Goal: Task Accomplishment & Management: Complete application form

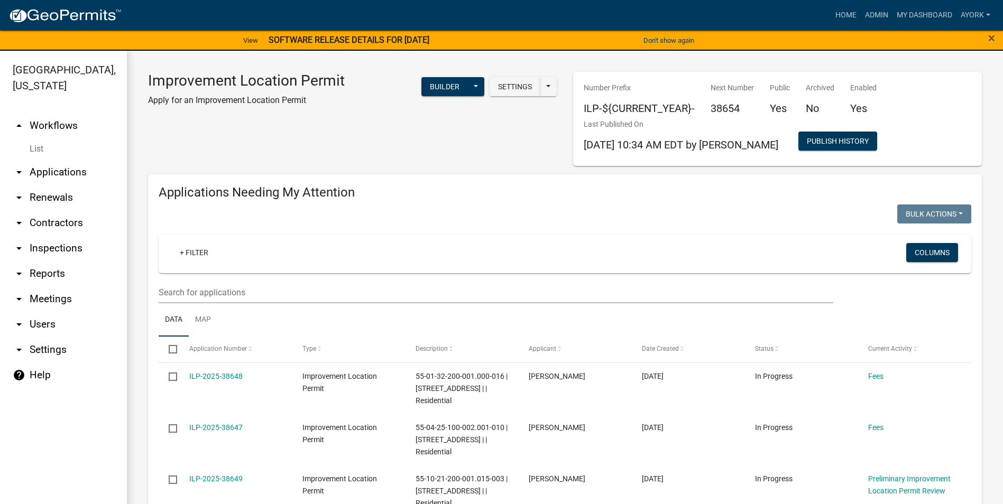
click at [322, 150] on div "Improvement Location Permit Apply for an Improvement Location Permit Settings S…" at bounding box center [352, 119] width 425 height 94
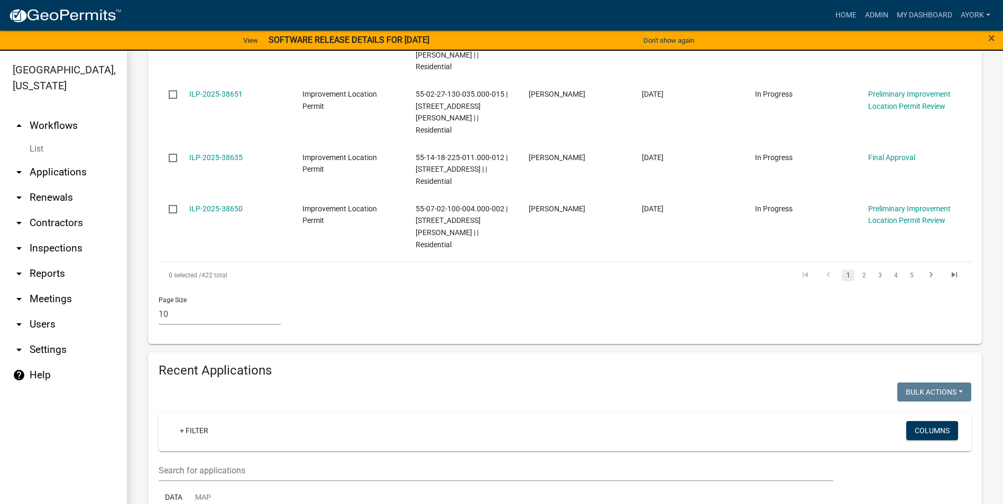
scroll to position [687, 0]
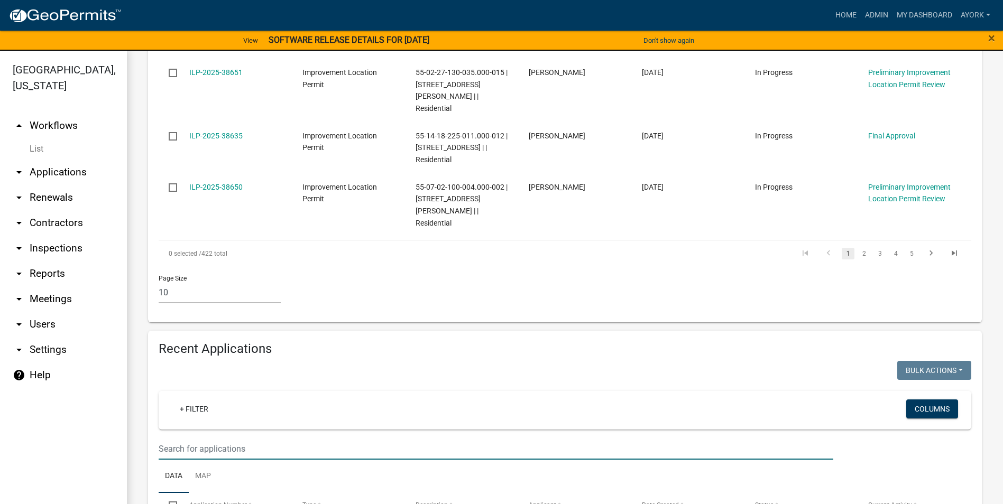
click at [223, 438] on input "text" at bounding box center [496, 449] width 675 height 22
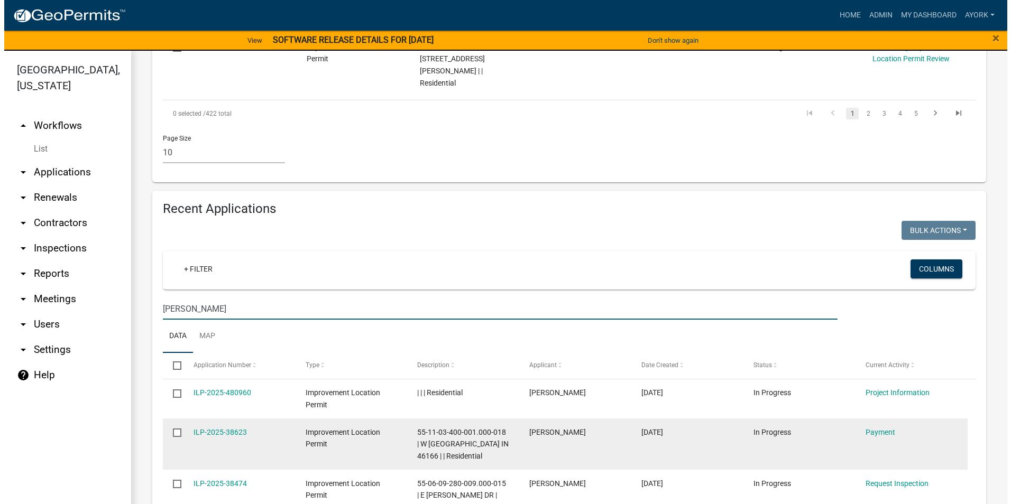
scroll to position [846, 0]
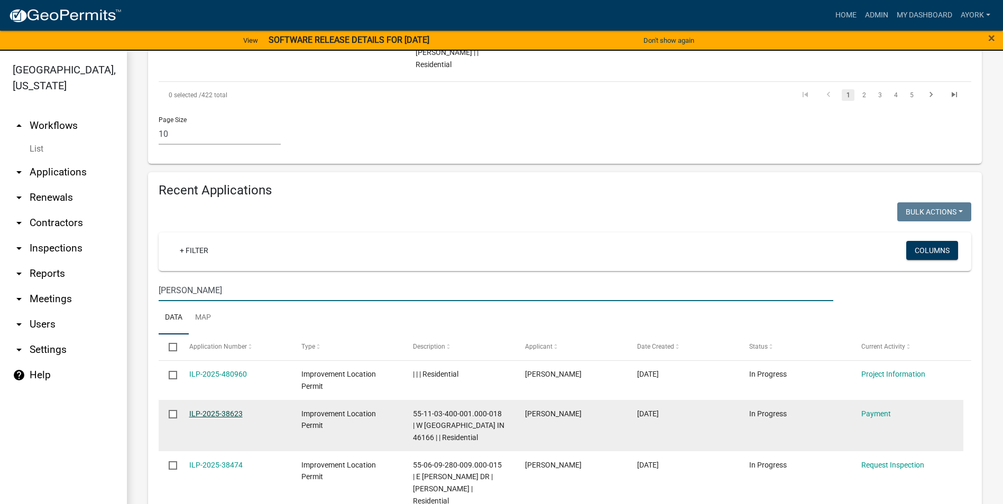
type input "[PERSON_NAME]"
click at [237, 410] on link "ILP-2025-38623" at bounding box center [215, 414] width 53 height 8
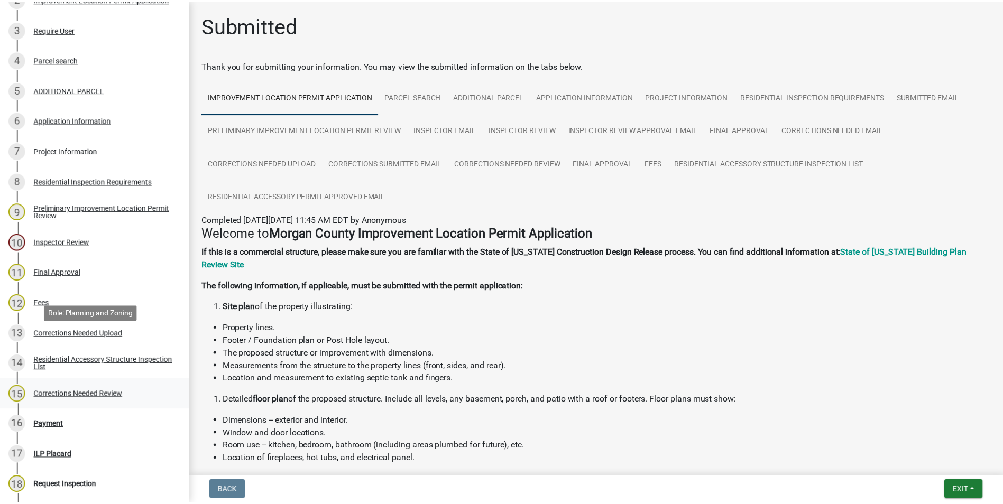
scroll to position [264, 0]
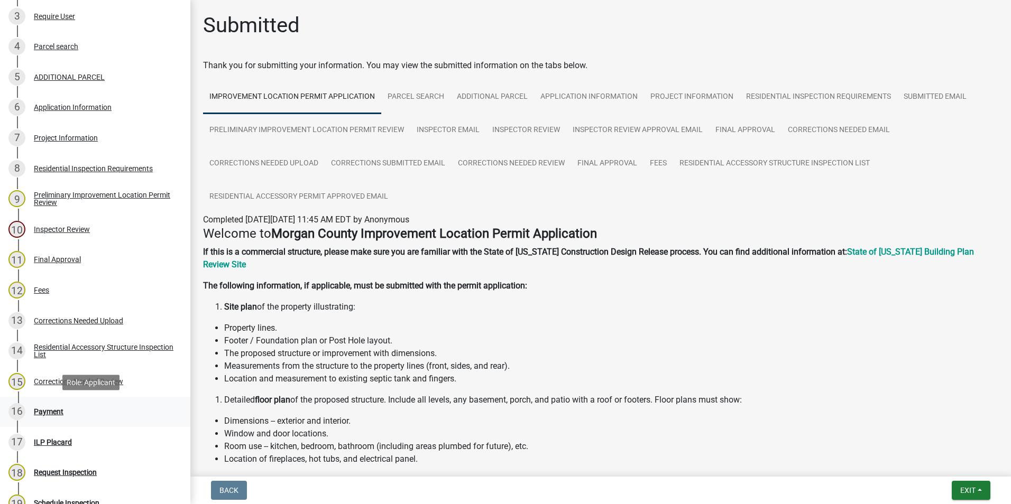
click at [57, 408] on div "Payment" at bounding box center [49, 411] width 30 height 7
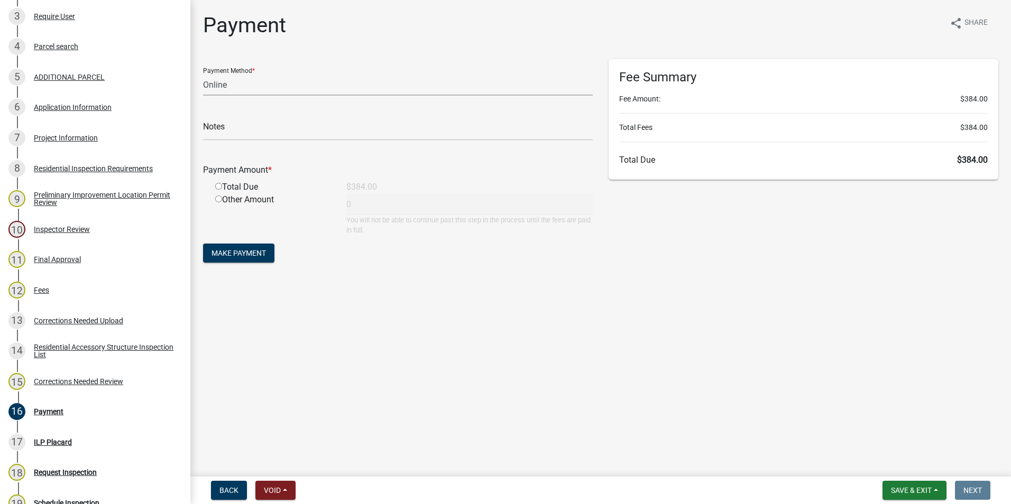
click at [240, 85] on select "Credit Card POS Check Cash Online" at bounding box center [398, 85] width 390 height 22
select select "1: 0"
click at [203, 74] on select "Credit Card POS Check Cash Online" at bounding box center [398, 85] width 390 height 22
click at [272, 127] on input "text" at bounding box center [398, 130] width 390 height 22
type input "1454"
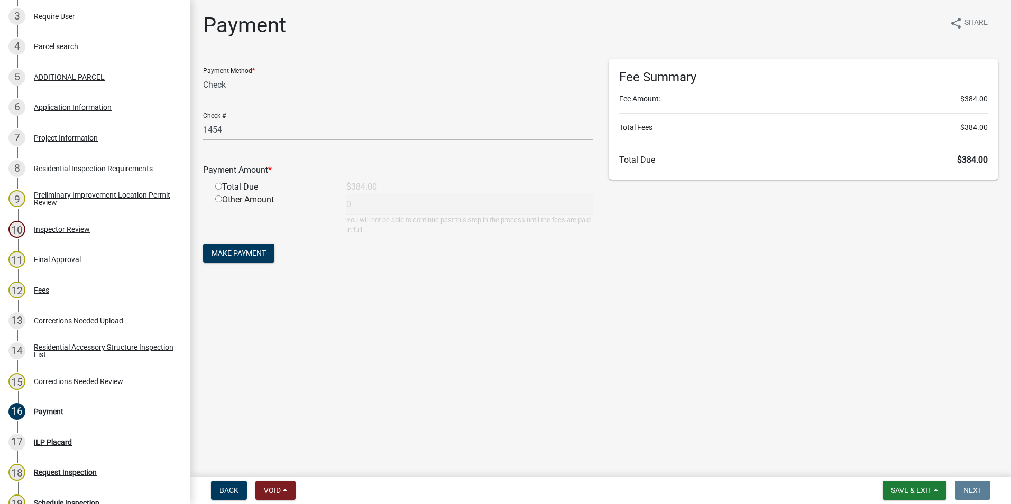
click at [219, 186] on input "radio" at bounding box center [218, 186] width 7 height 7
radio input "true"
type input "384"
click at [232, 255] on span "Make Payment" at bounding box center [238, 253] width 54 height 8
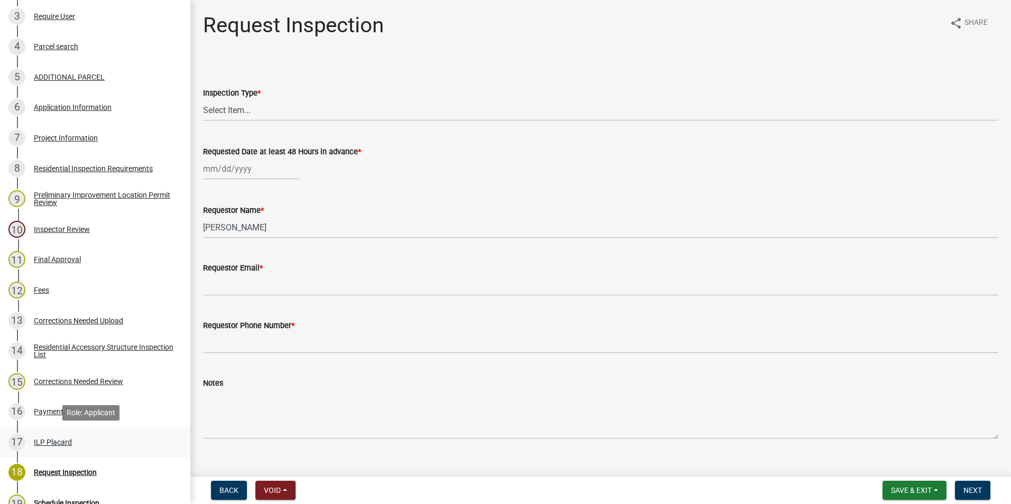
click at [58, 440] on div "ILP Placard" at bounding box center [53, 442] width 38 height 7
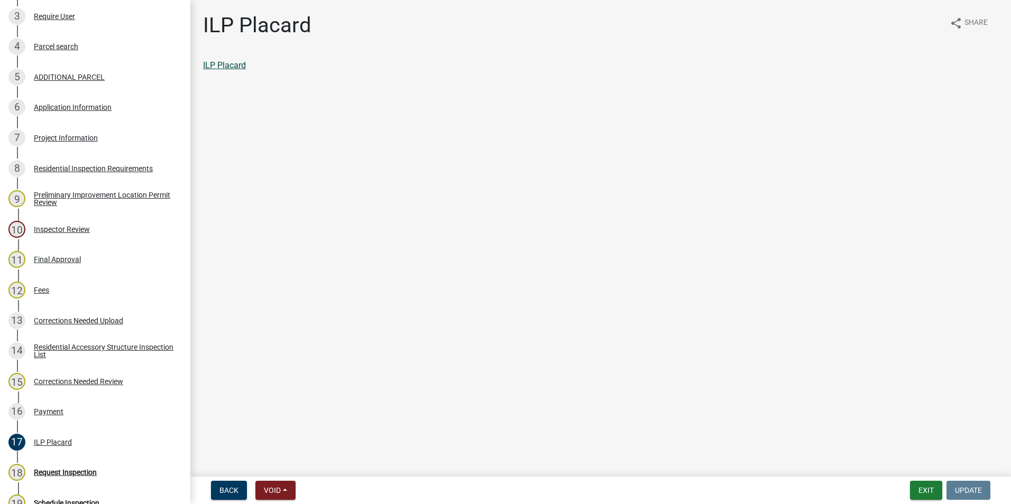
click at [239, 64] on link "ILP Placard" at bounding box center [224, 65] width 43 height 10
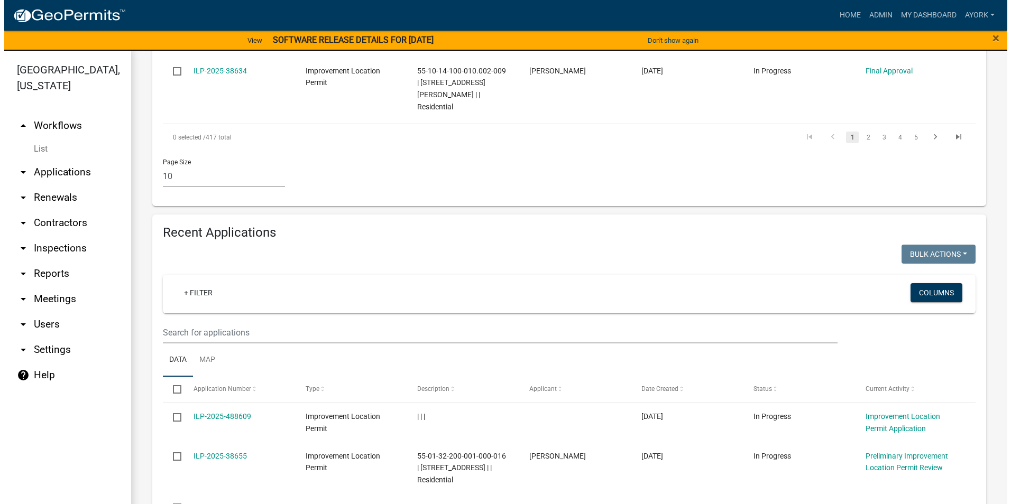
scroll to position [826, 0]
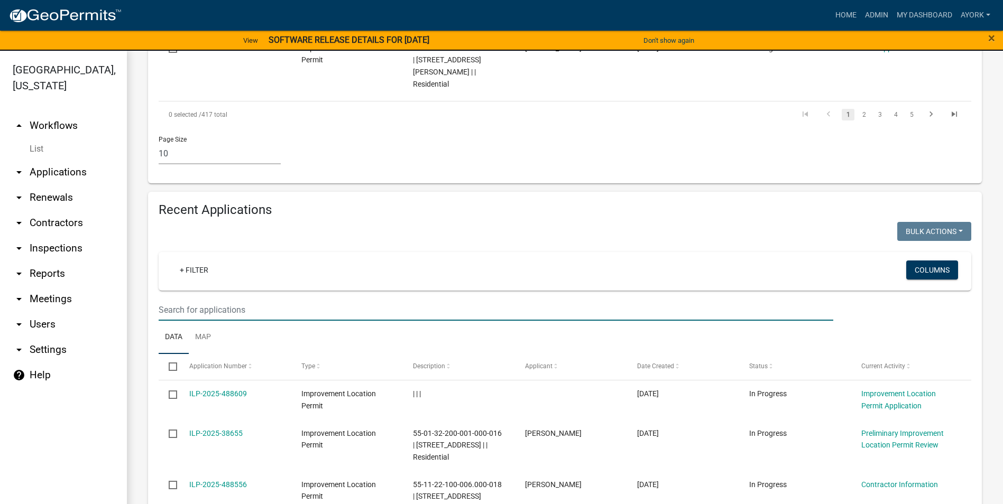
click at [292, 299] on input "text" at bounding box center [496, 310] width 675 height 22
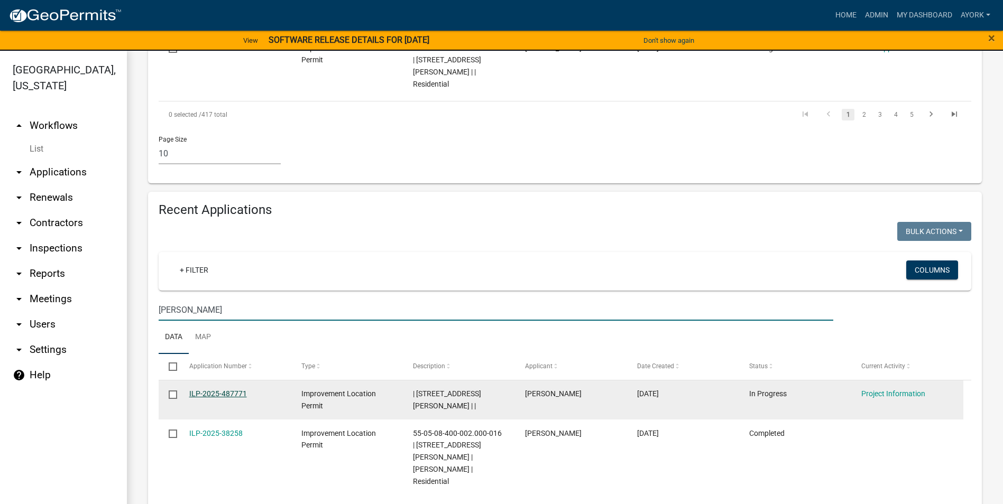
type input "[PERSON_NAME]"
click at [208, 390] on link "ILP-2025-487771" at bounding box center [218, 394] width 58 height 8
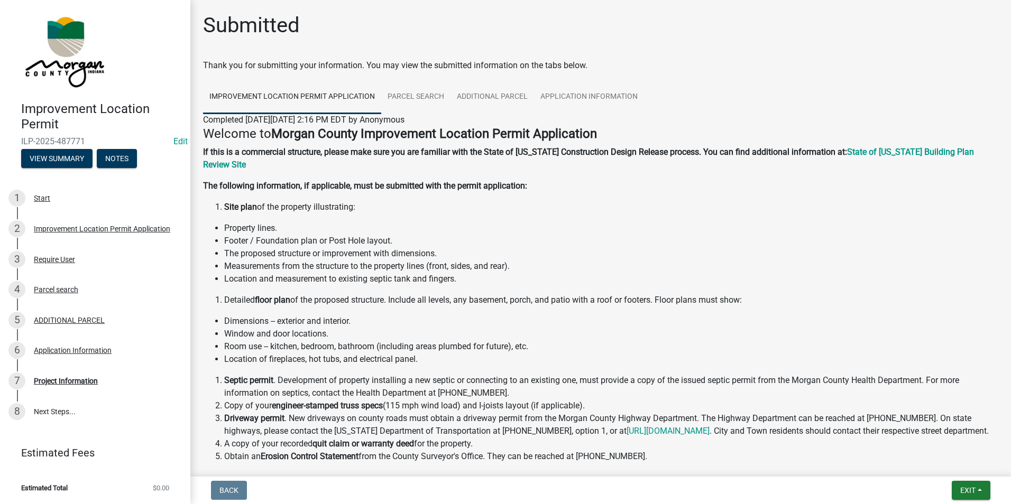
scroll to position [188, 0]
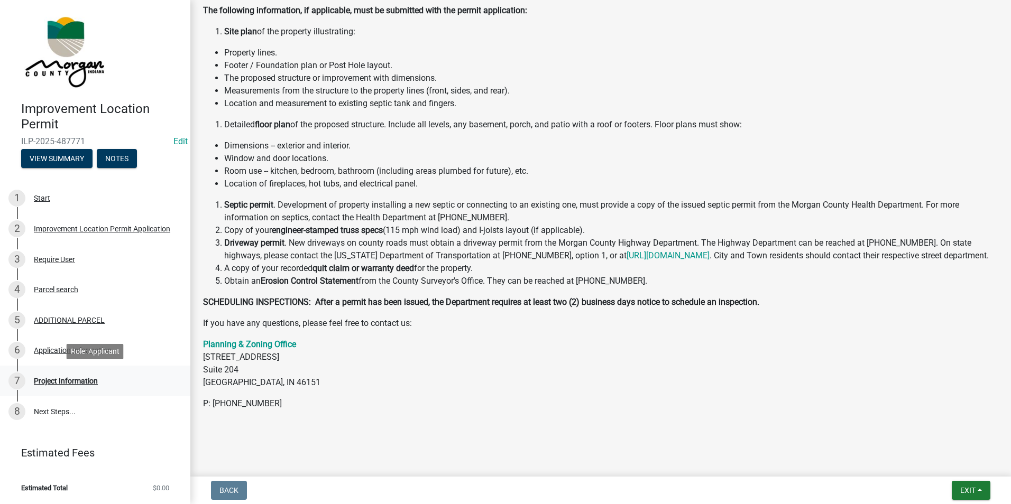
click at [57, 381] on div "Project Information" at bounding box center [66, 381] width 64 height 7
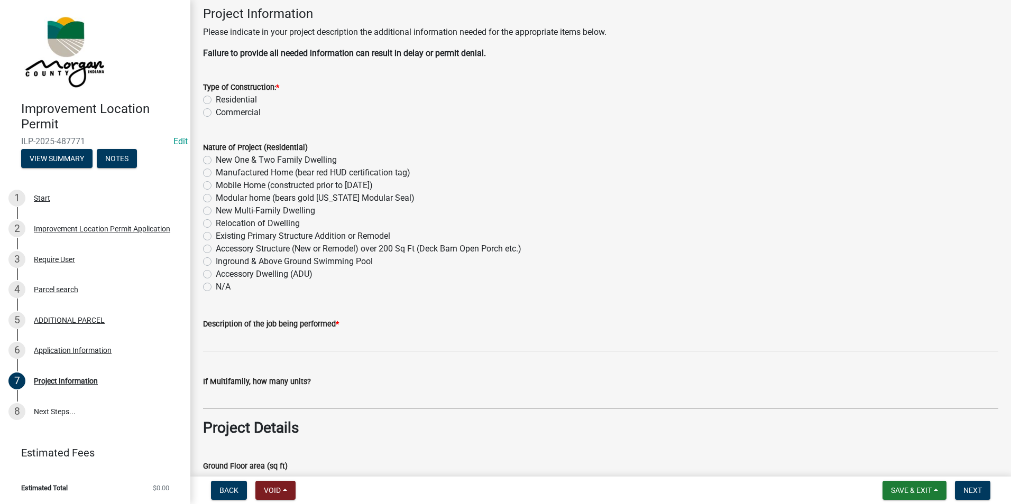
scroll to position [0, 0]
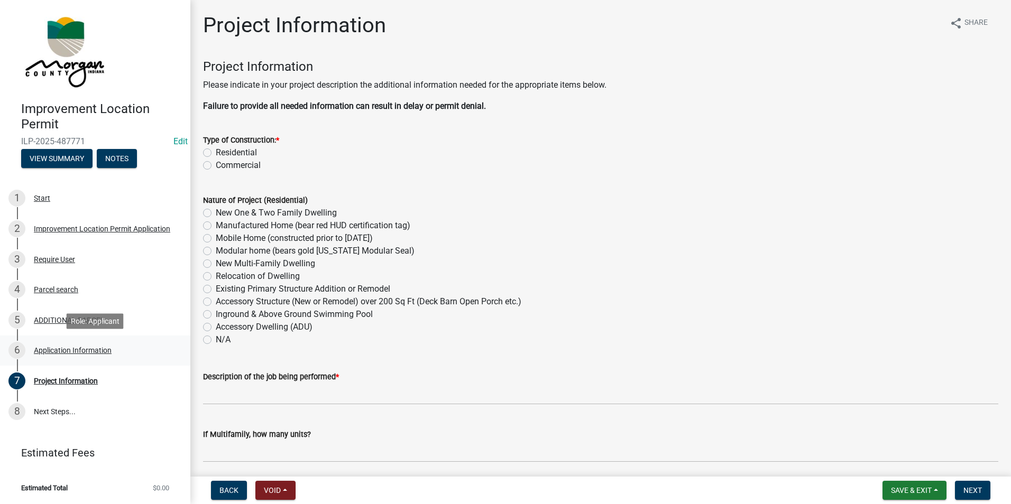
click at [84, 350] on div "Application Information" at bounding box center [73, 350] width 78 height 7
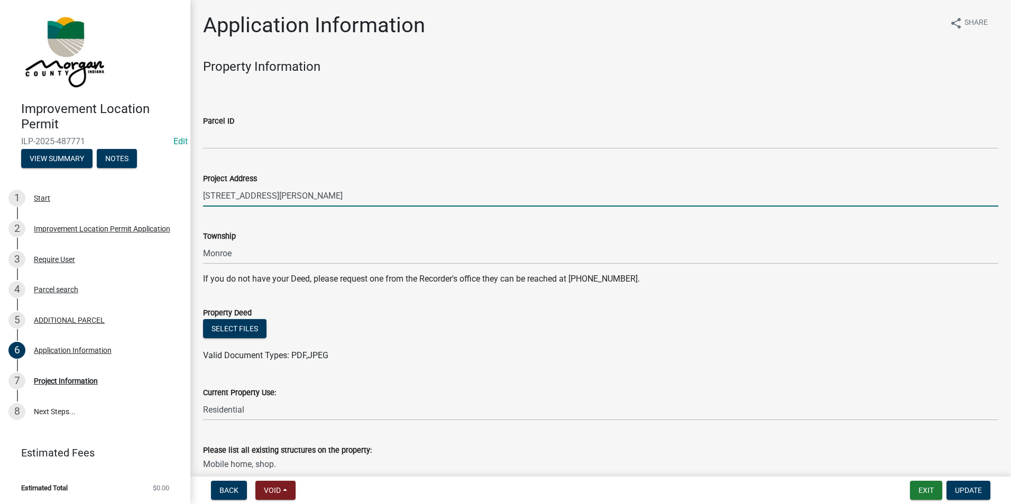
drag, startPoint x: 286, startPoint y: 196, endPoint x: 200, endPoint y: 196, distance: 85.1
click at [200, 196] on div "Project Address [STREET_ADDRESS][PERSON_NAME]" at bounding box center [600, 182] width 811 height 49
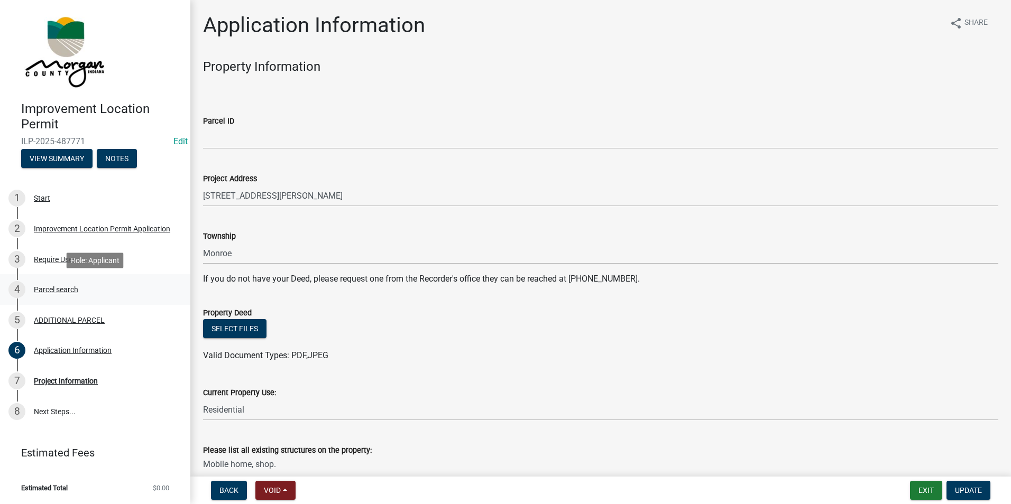
click at [59, 287] on div "Parcel search" at bounding box center [56, 289] width 44 height 7
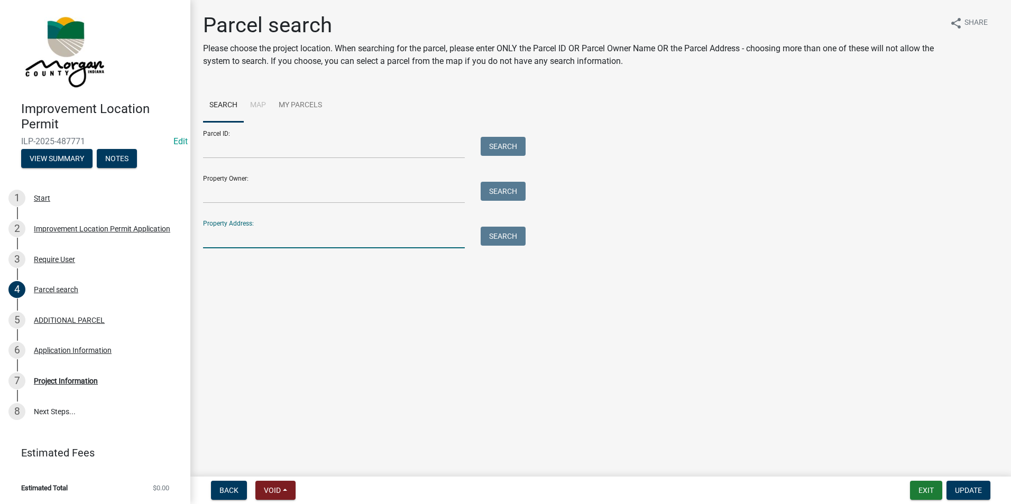
paste input "[STREET_ADDRESS][PERSON_NAME]"
type input "[STREET_ADDRESS][PERSON_NAME]"
click at [498, 230] on button "Search" at bounding box center [503, 236] width 45 height 19
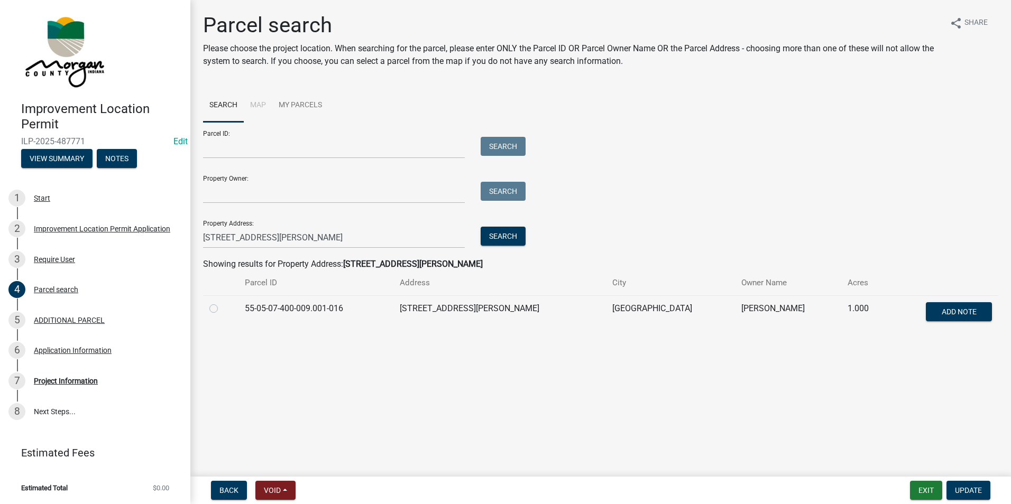
click at [222, 302] on label at bounding box center [222, 302] width 0 height 0
click at [222, 309] on input "radio" at bounding box center [225, 305] width 7 height 7
radio input "true"
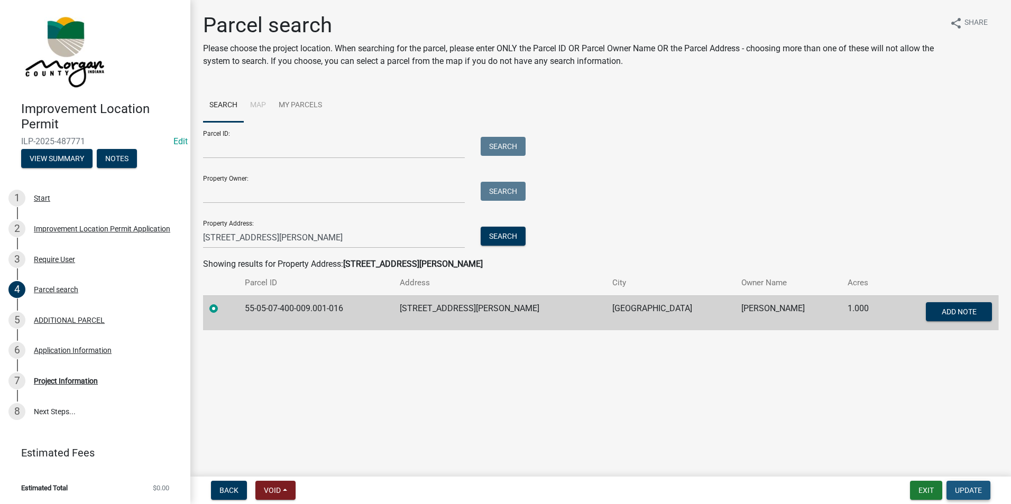
click at [970, 485] on button "Update" at bounding box center [968, 490] width 44 height 19
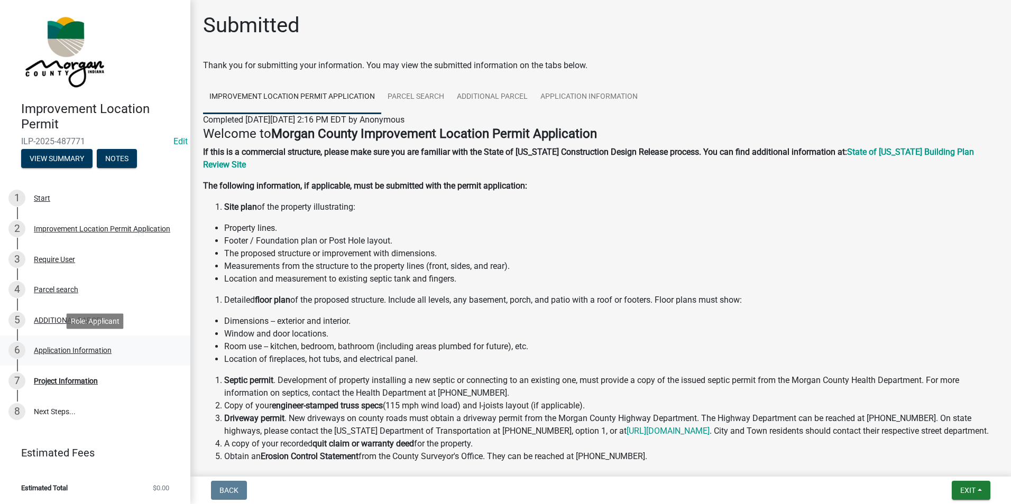
click at [87, 352] on div "Application Information" at bounding box center [73, 350] width 78 height 7
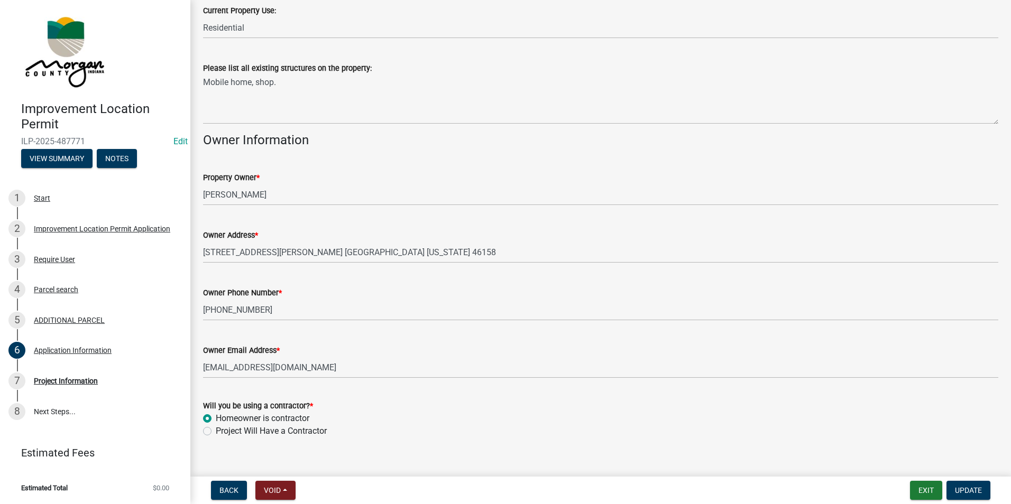
scroll to position [398, 0]
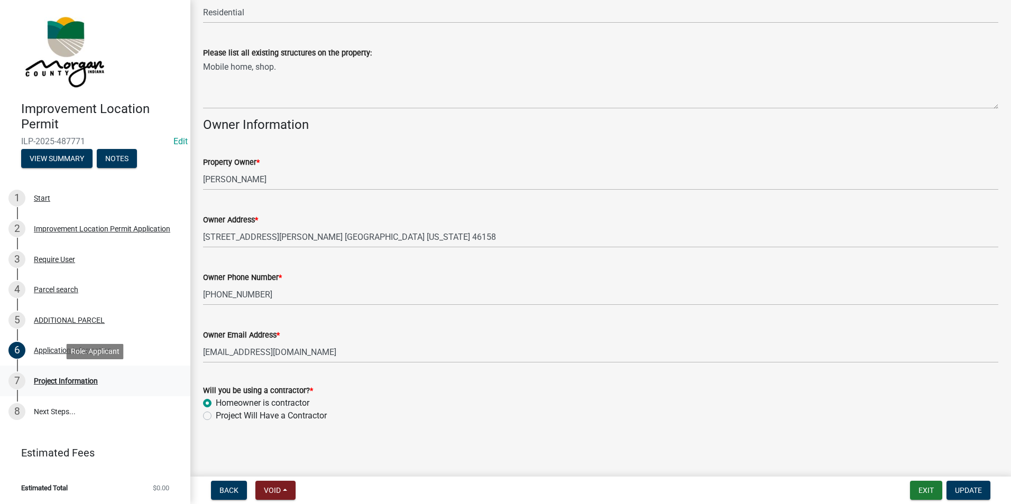
click at [64, 379] on div "Project Information" at bounding box center [66, 381] width 64 height 7
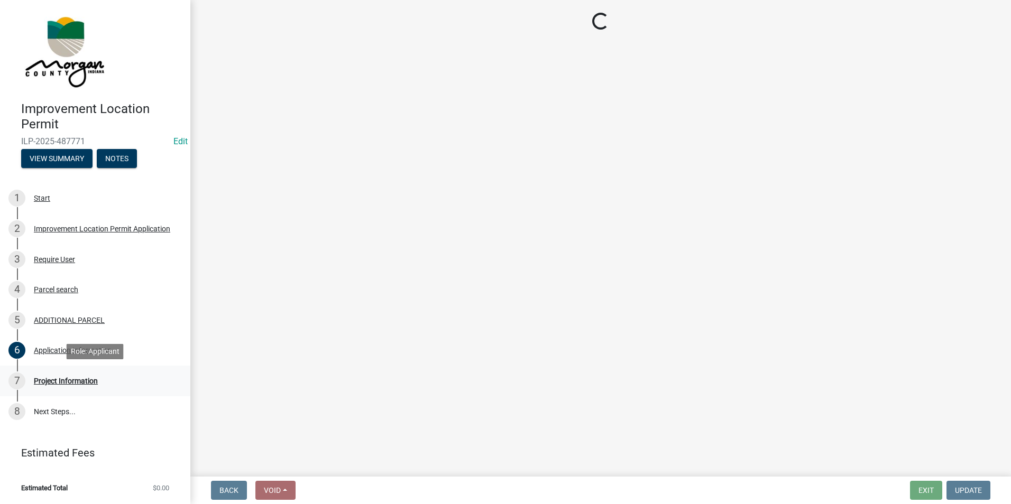
scroll to position [0, 0]
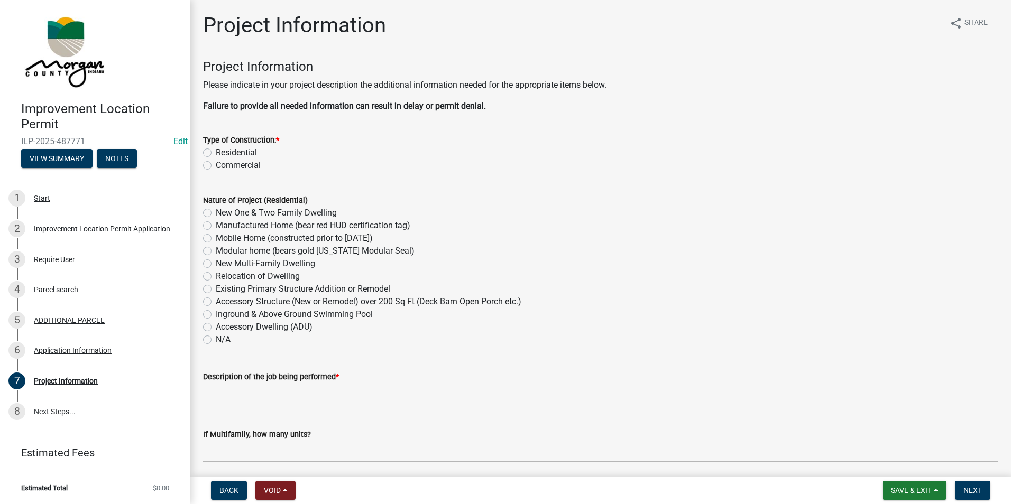
click at [216, 151] on label "Residential" at bounding box center [236, 152] width 41 height 13
click at [216, 151] on input "Residential" at bounding box center [219, 149] width 7 height 7
radio input "true"
click at [216, 306] on label "Accessory Structure (New or Remodel) over 200 Sq Ft (Deck Barn Open Porch etc.)" at bounding box center [369, 302] width 306 height 13
click at [216, 302] on input "Accessory Structure (New or Remodel) over 200 Sq Ft (Deck Barn Open Porch etc.)" at bounding box center [219, 299] width 7 height 7
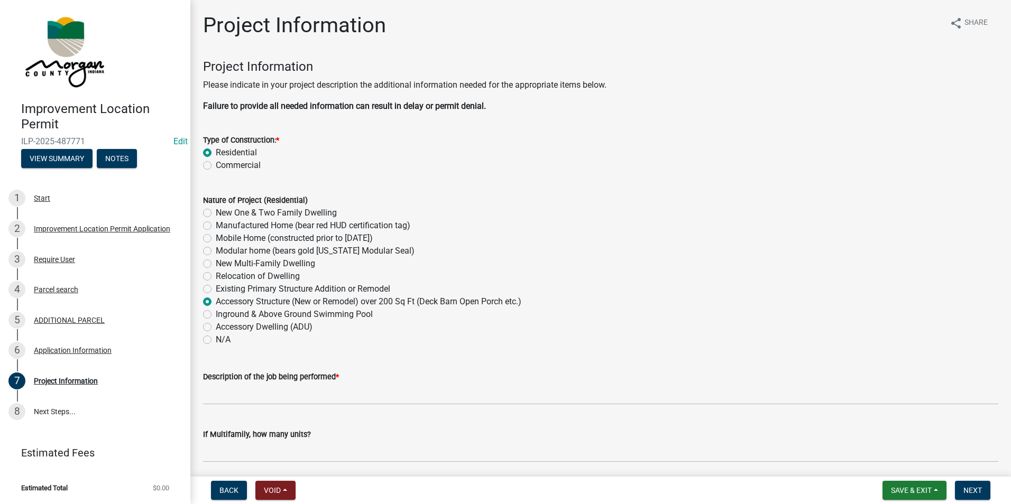
radio input "true"
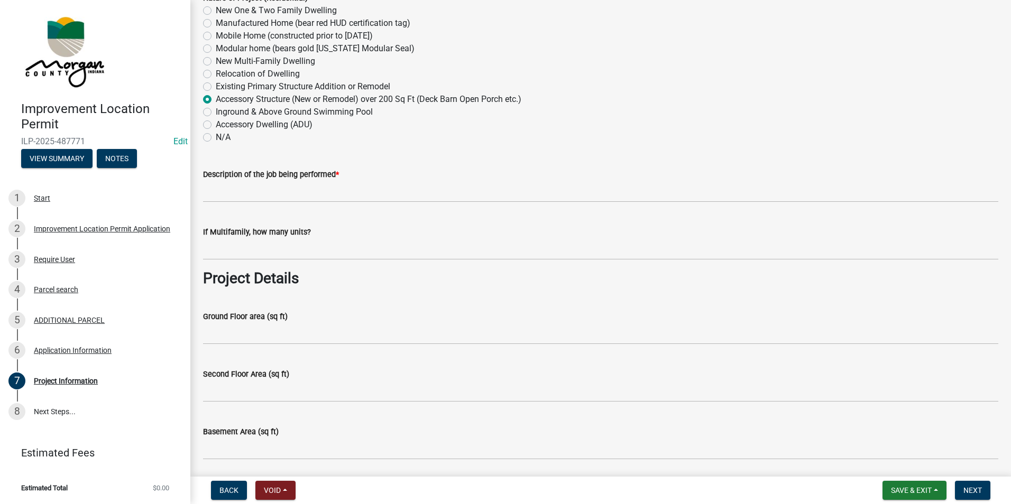
scroll to position [211, 0]
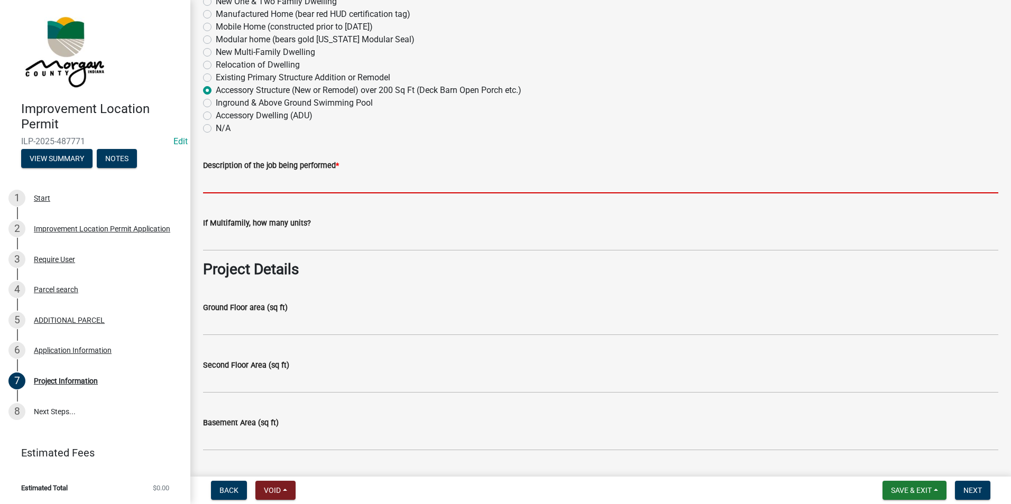
click at [292, 182] on input "Description of the job being performed *" at bounding box center [600, 183] width 795 height 22
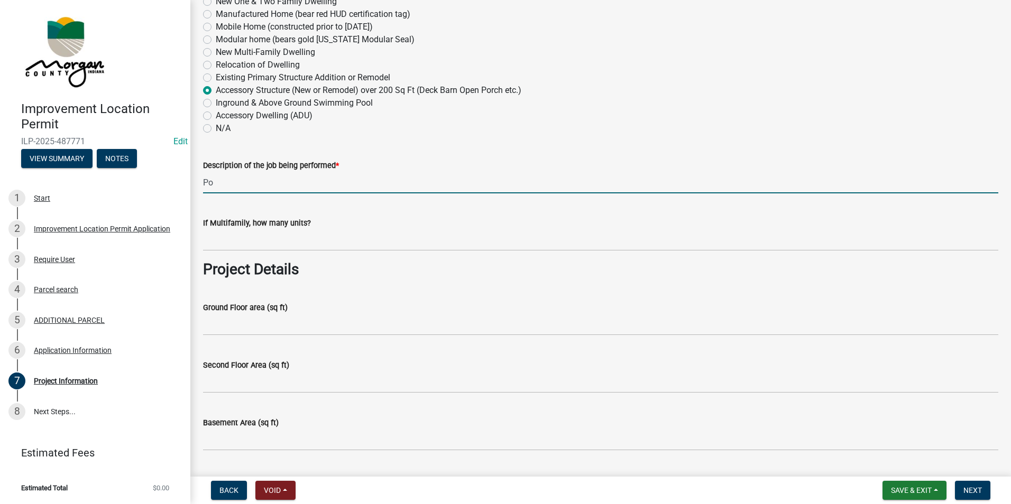
type input "P"
drag, startPoint x: 291, startPoint y: 172, endPoint x: 281, endPoint y: 207, distance: 36.3
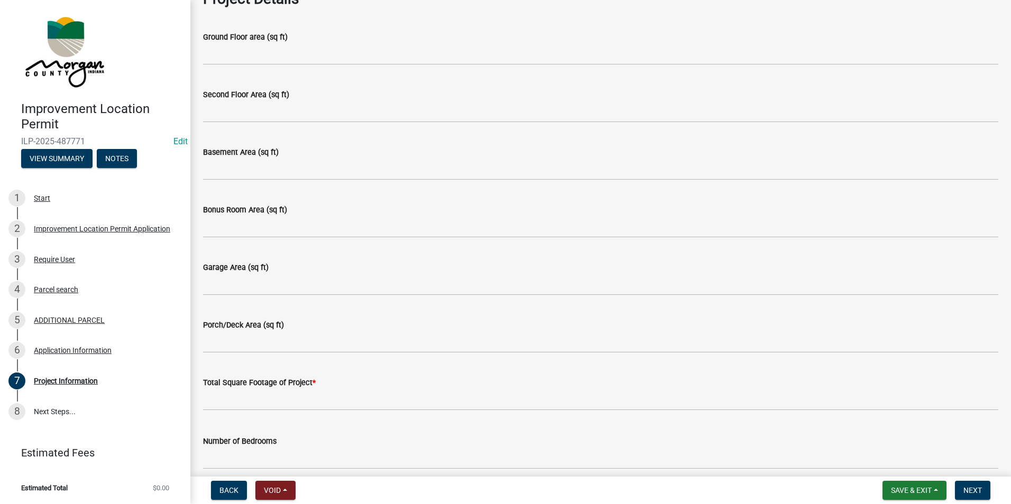
scroll to position [582, 0]
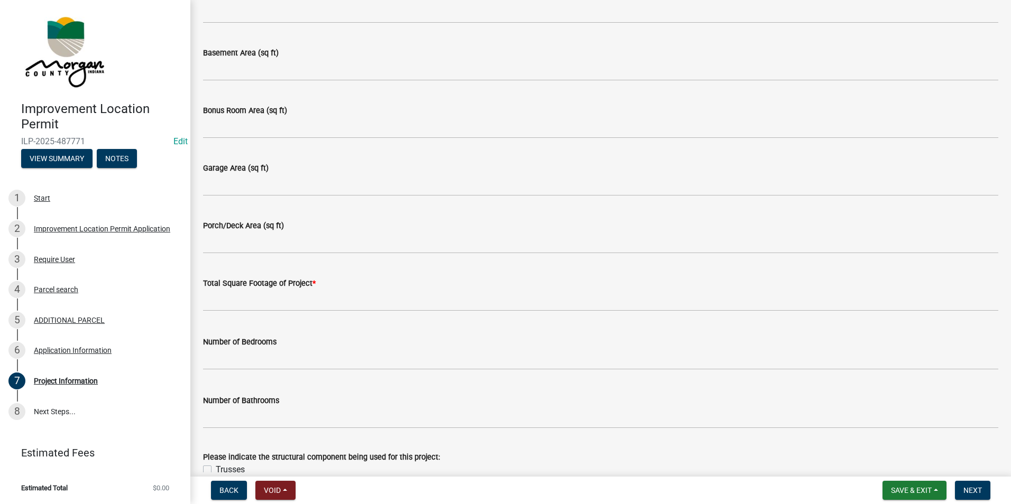
type input "Prefab Shed/ Garage"
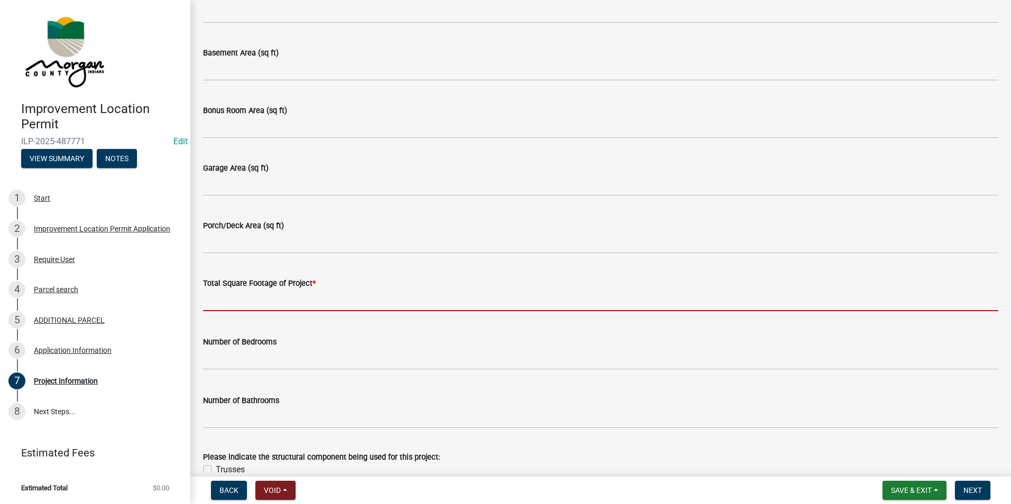
click at [291, 305] on input "text" at bounding box center [600, 301] width 795 height 22
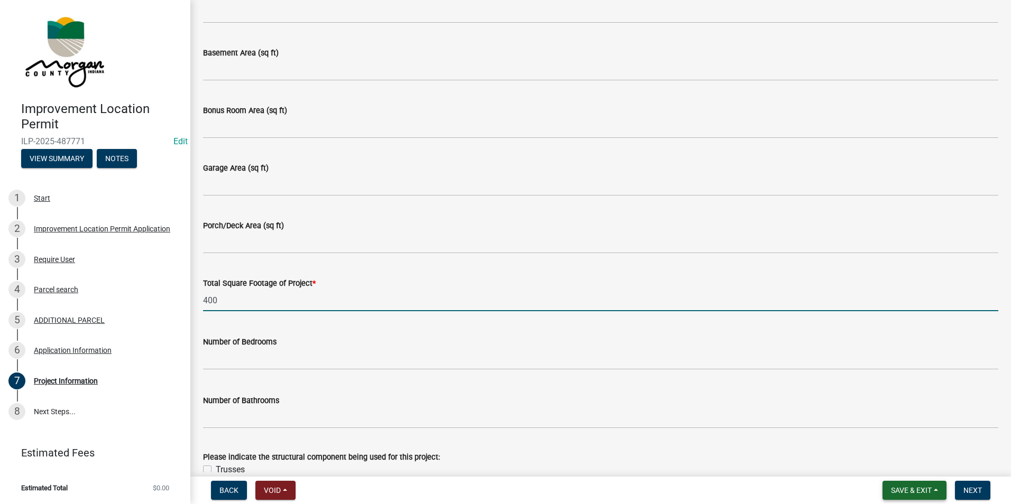
type input "400"
click at [916, 493] on span "Save & Exit" at bounding box center [911, 490] width 41 height 8
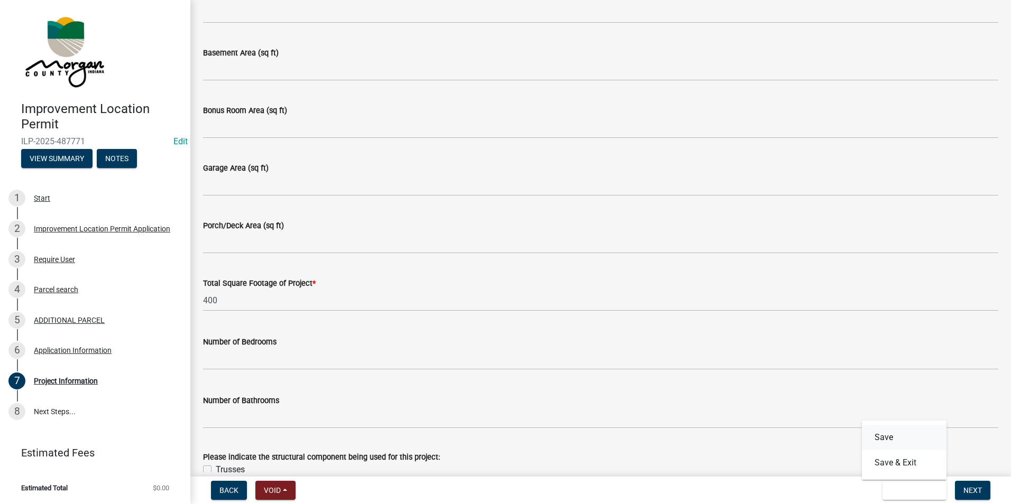
click at [883, 440] on button "Save" at bounding box center [904, 437] width 85 height 25
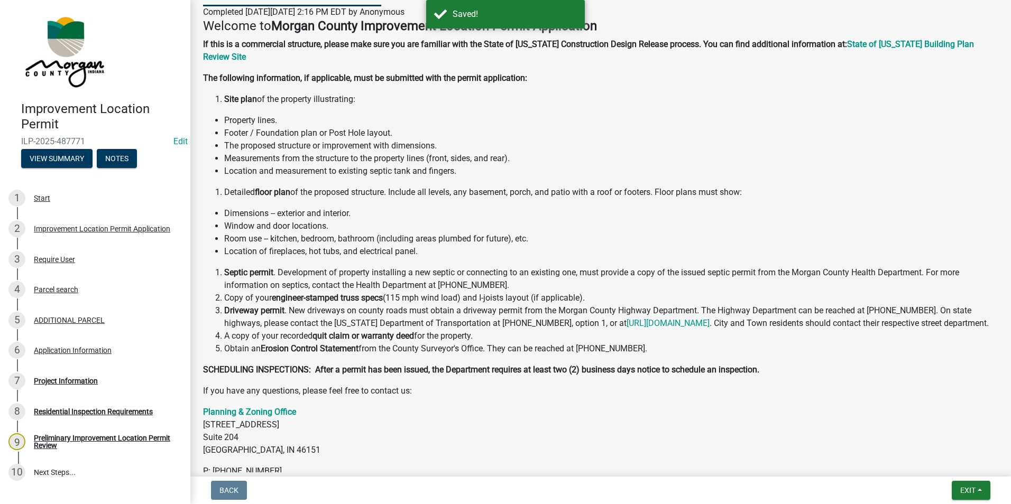
scroll to position [188, 0]
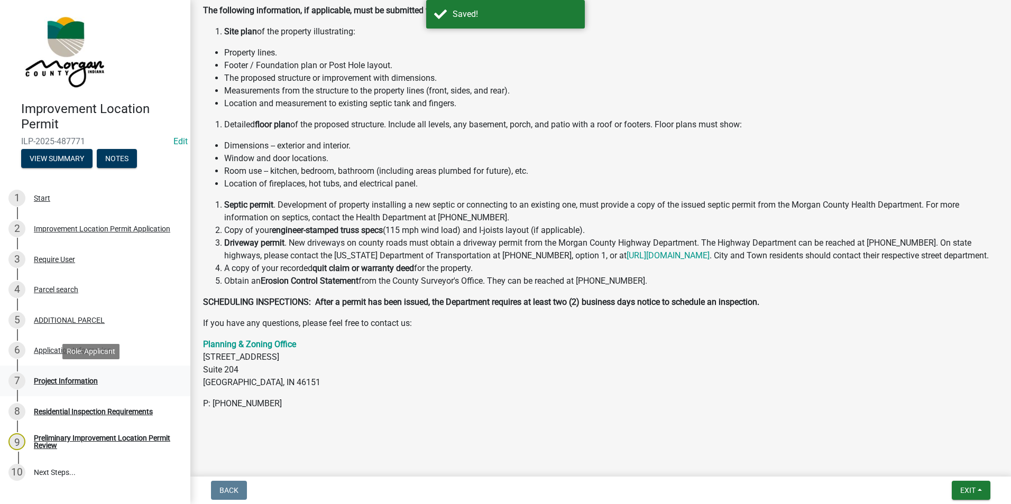
click at [53, 383] on div "Project Information" at bounding box center [66, 381] width 64 height 7
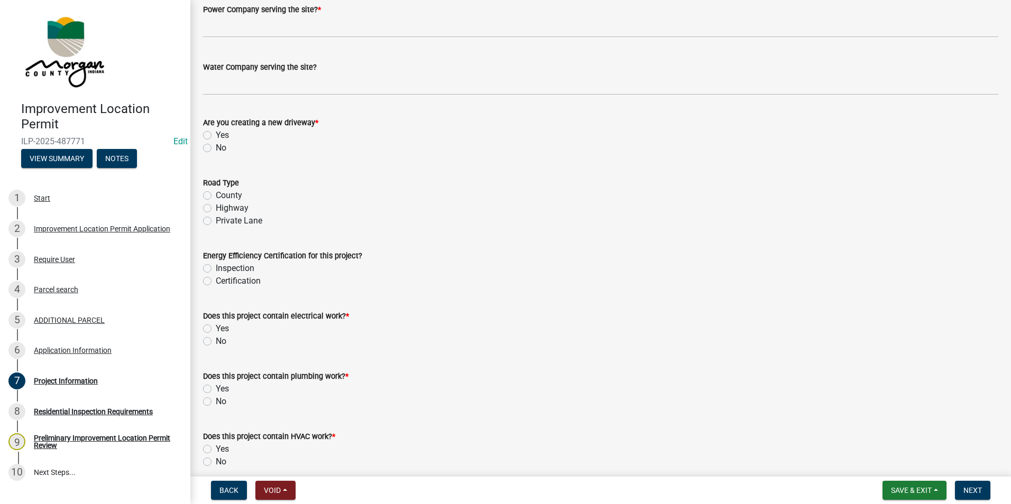
scroll to position [1163, 0]
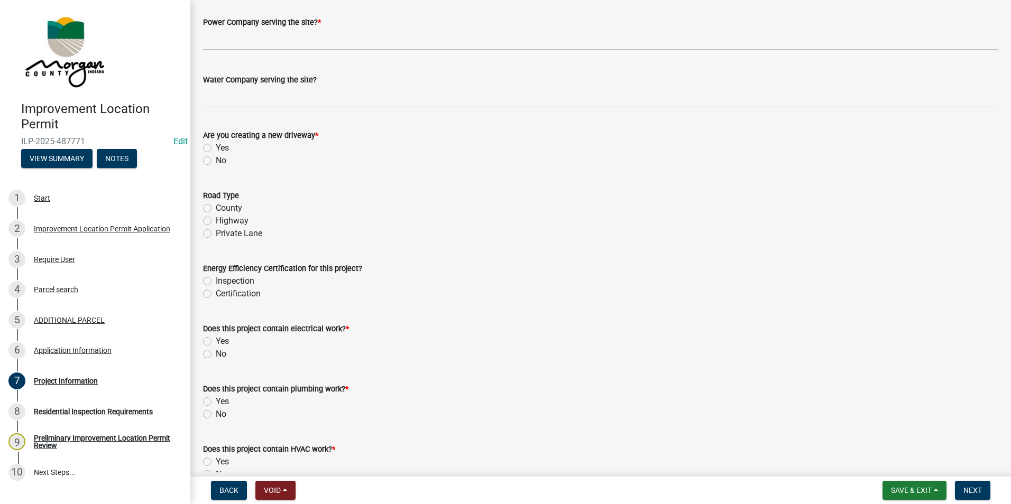
click at [216, 162] on label "No" at bounding box center [221, 160] width 11 height 13
click at [216, 161] on input "No" at bounding box center [219, 157] width 7 height 7
radio input "true"
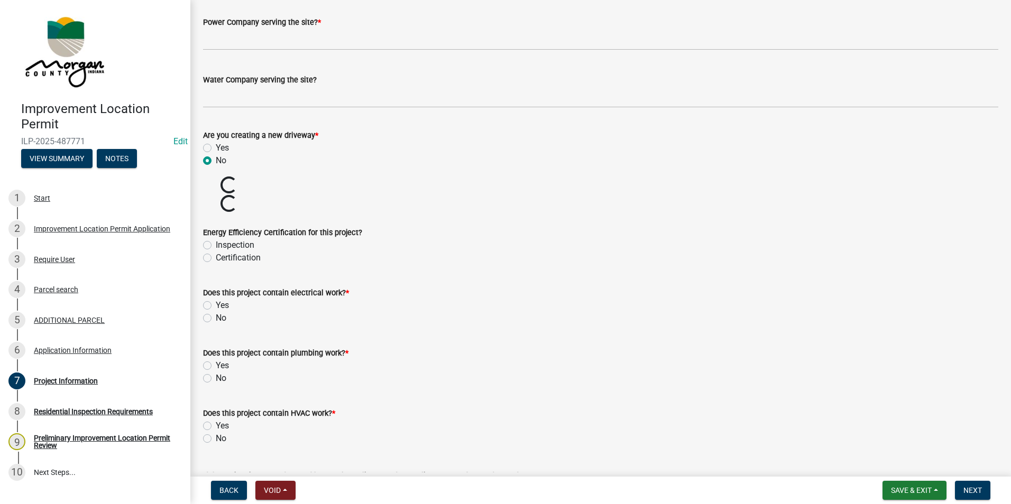
scroll to position [1216, 0]
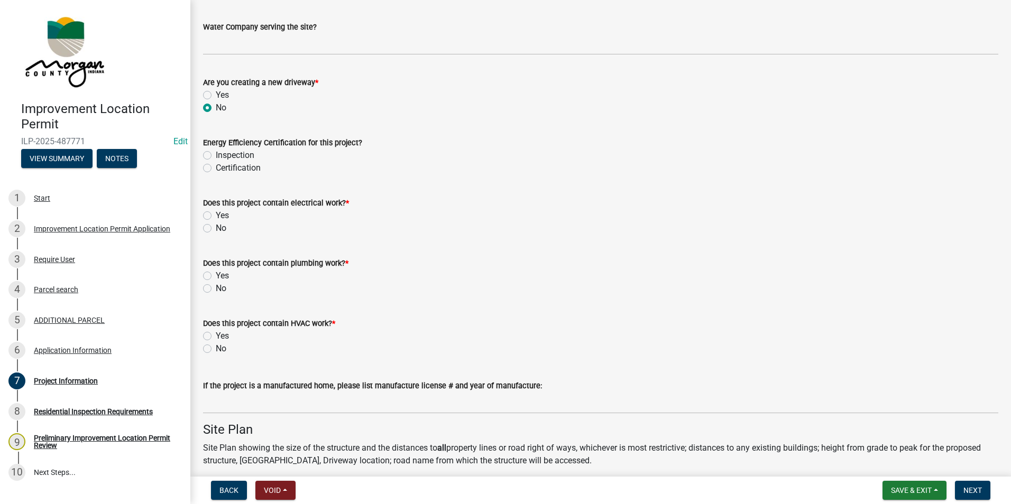
click at [216, 228] on label "No" at bounding box center [221, 228] width 11 height 13
click at [216, 228] on input "No" at bounding box center [219, 225] width 7 height 7
radio input "true"
click at [216, 289] on label "No" at bounding box center [221, 288] width 11 height 13
click at [216, 289] on input "No" at bounding box center [219, 285] width 7 height 7
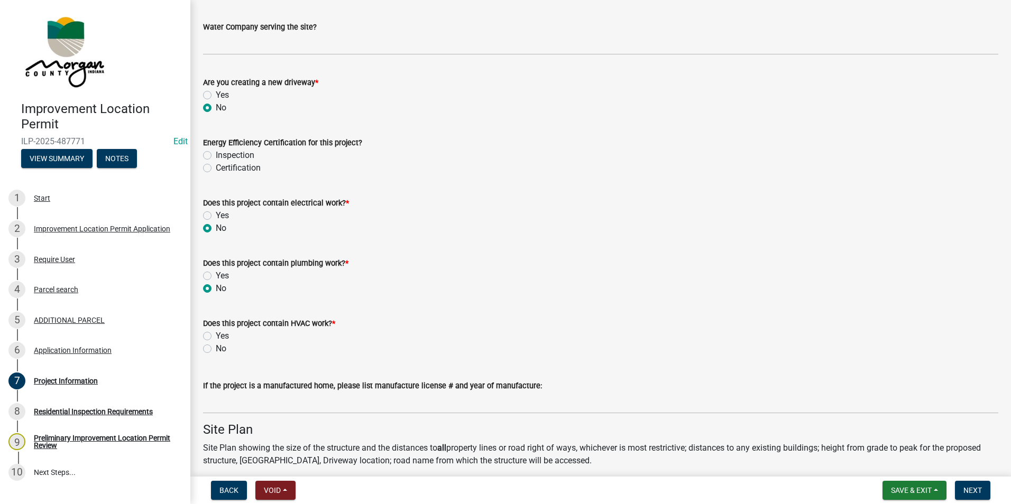
radio input "true"
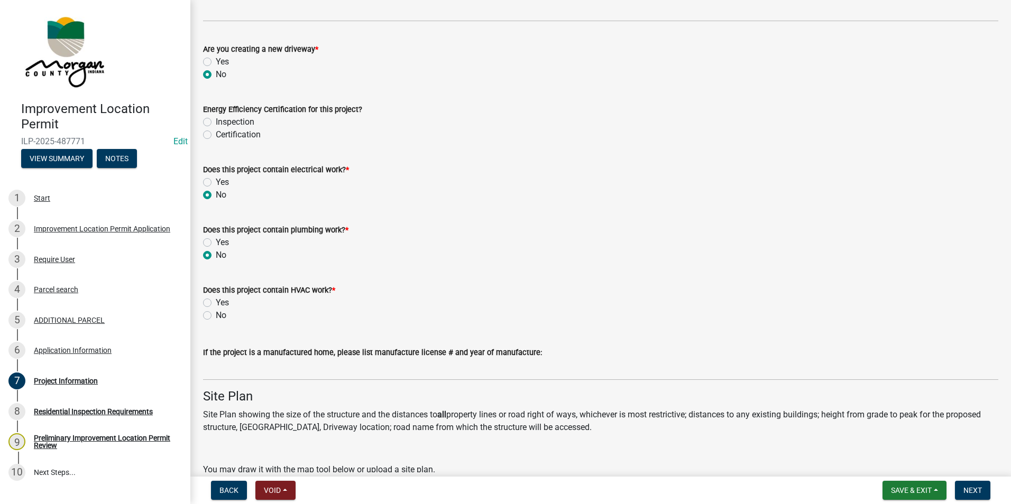
scroll to position [1269, 0]
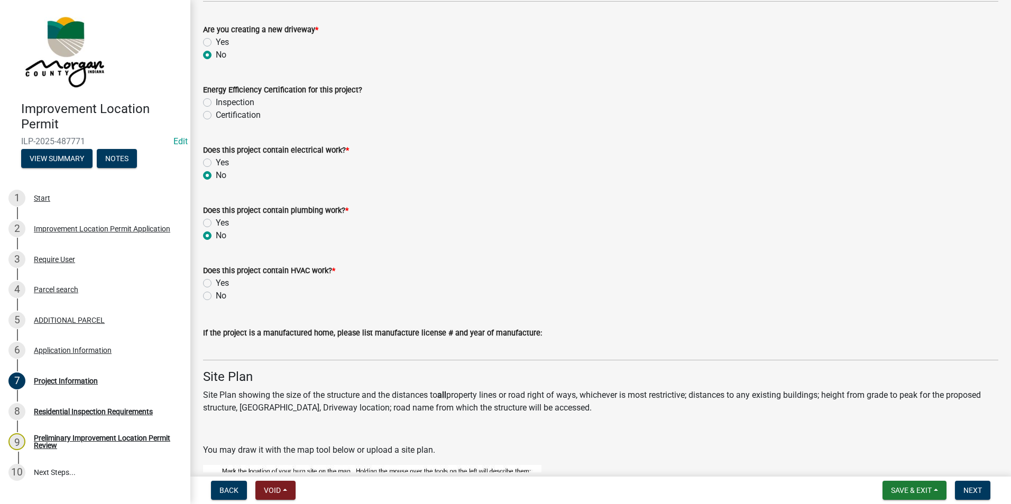
click at [216, 296] on label "No" at bounding box center [221, 296] width 11 height 13
click at [216, 296] on input "No" at bounding box center [219, 293] width 7 height 7
radio input "true"
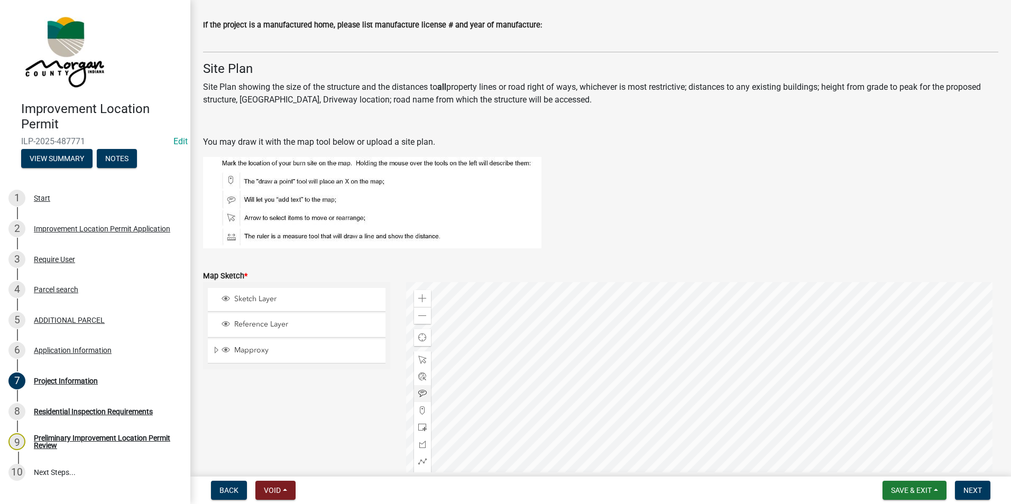
scroll to position [1639, 0]
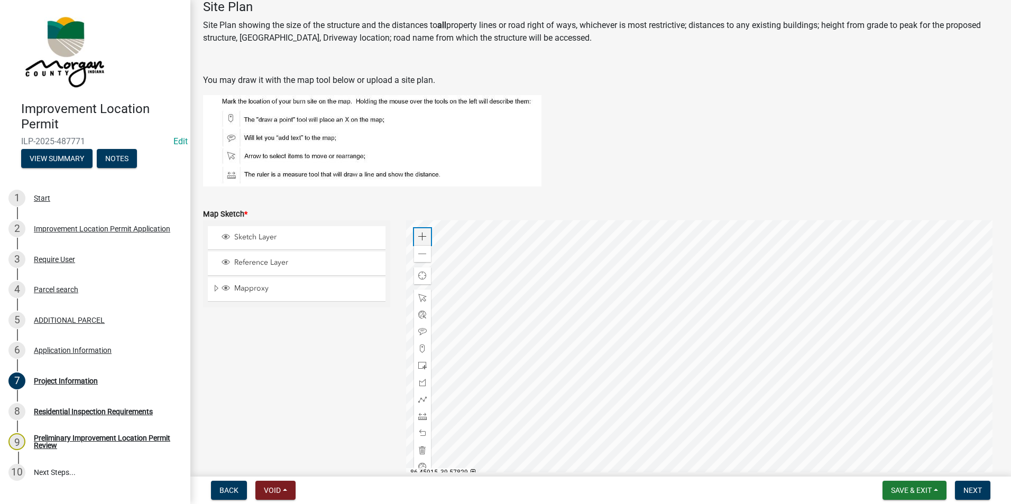
click at [419, 238] on span at bounding box center [422, 237] width 8 height 8
click at [418, 417] on span at bounding box center [422, 416] width 8 height 8
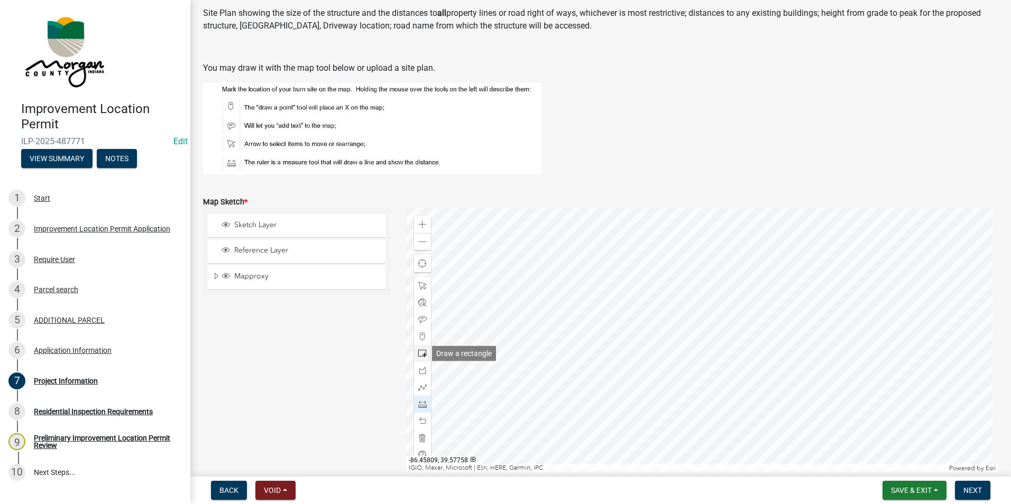
click at [421, 353] on span at bounding box center [422, 353] width 8 height 8
click at [801, 333] on div at bounding box center [702, 340] width 593 height 264
click at [424, 438] on span at bounding box center [422, 438] width 8 height 8
click at [418, 241] on span at bounding box center [422, 242] width 8 height 8
click at [419, 354] on span at bounding box center [422, 353] width 8 height 8
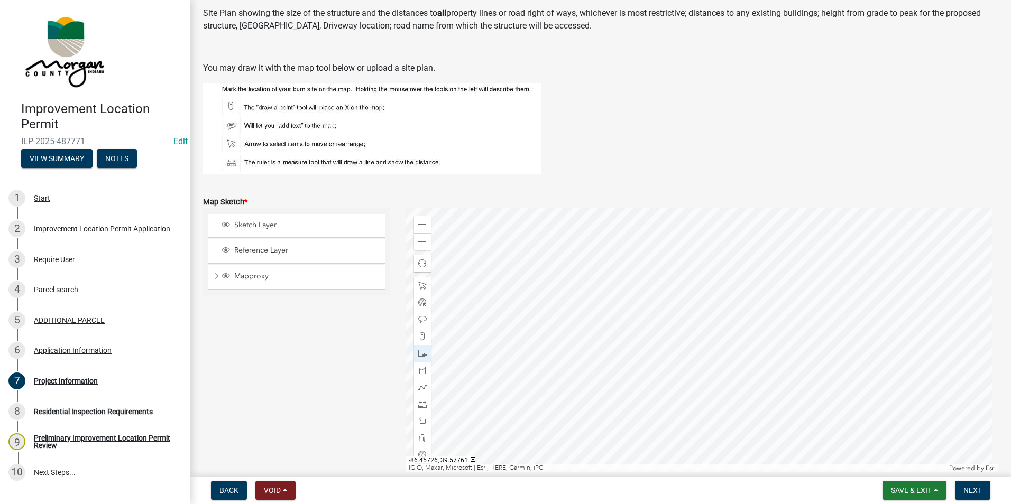
click at [726, 357] on div at bounding box center [702, 340] width 593 height 264
drag, startPoint x: 417, startPoint y: 435, endPoint x: 426, endPoint y: 422, distance: 15.7
click at [418, 436] on span at bounding box center [422, 438] width 8 height 8
click at [419, 349] on span at bounding box center [422, 353] width 8 height 8
click at [710, 352] on div at bounding box center [702, 340] width 593 height 264
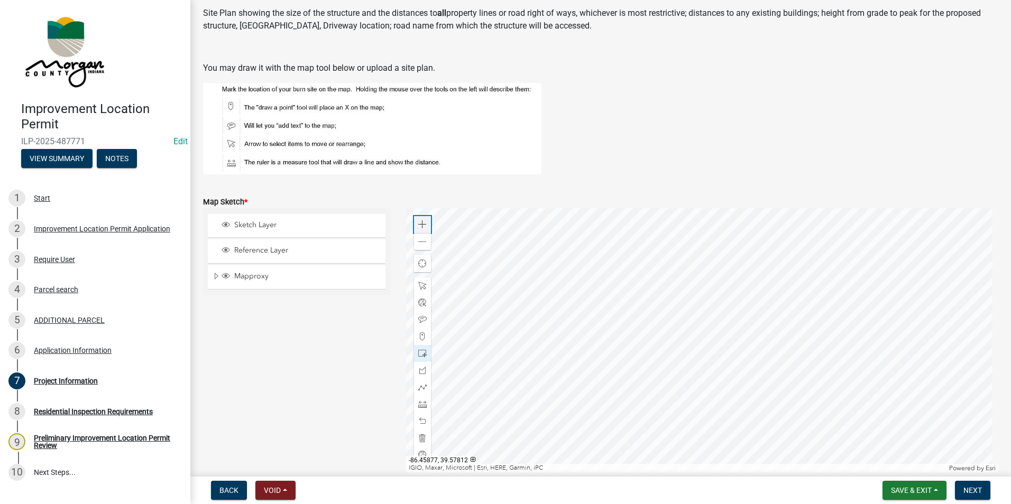
click at [422, 225] on span at bounding box center [422, 224] width 8 height 8
click at [420, 224] on span at bounding box center [422, 224] width 8 height 8
click at [421, 441] on span at bounding box center [422, 438] width 8 height 8
click at [418, 351] on span at bounding box center [422, 353] width 8 height 8
click at [723, 362] on div at bounding box center [702, 340] width 593 height 264
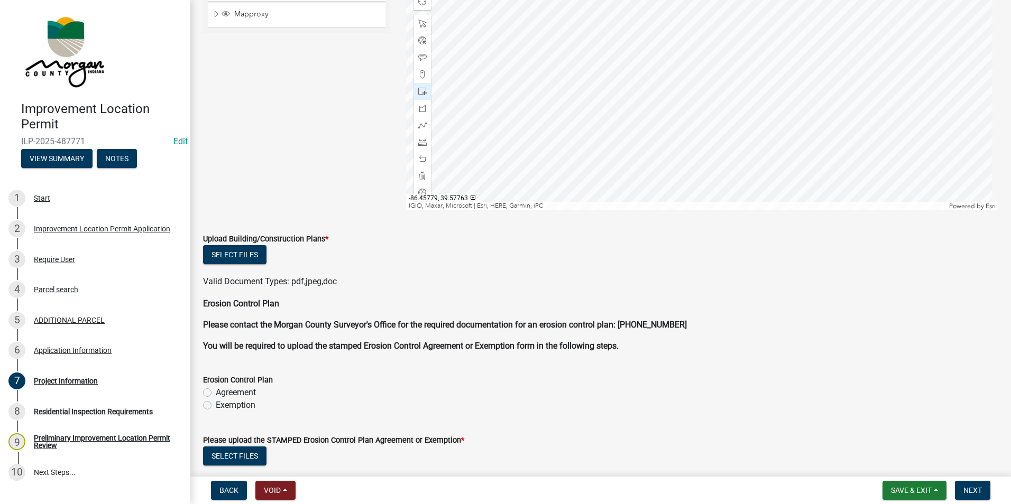
scroll to position [1968, 0]
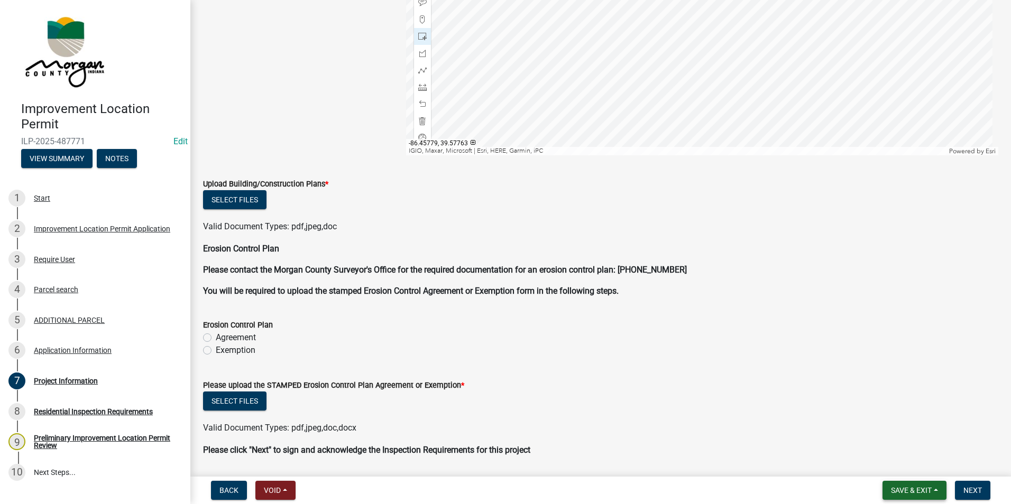
click at [928, 487] on span "Save & Exit" at bounding box center [911, 490] width 41 height 8
click at [887, 438] on button "Save" at bounding box center [904, 437] width 85 height 25
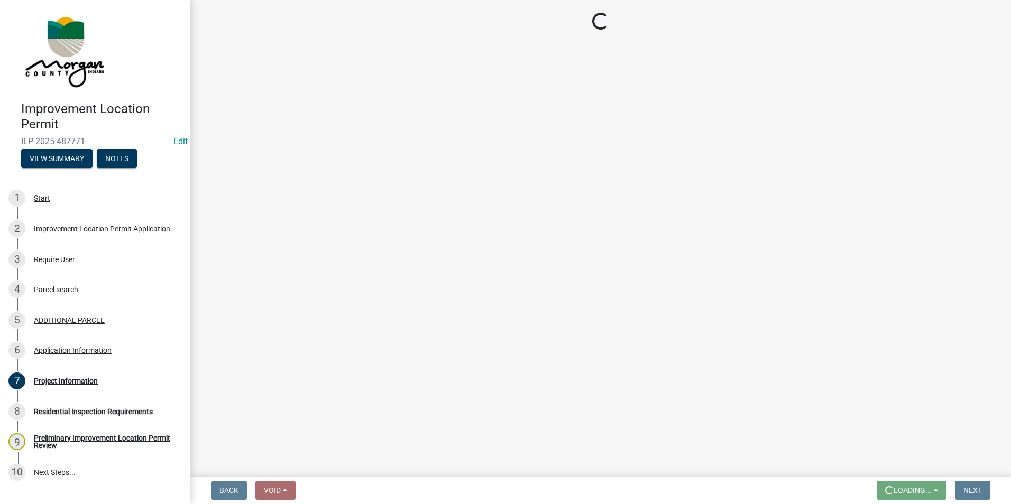
scroll to position [0, 0]
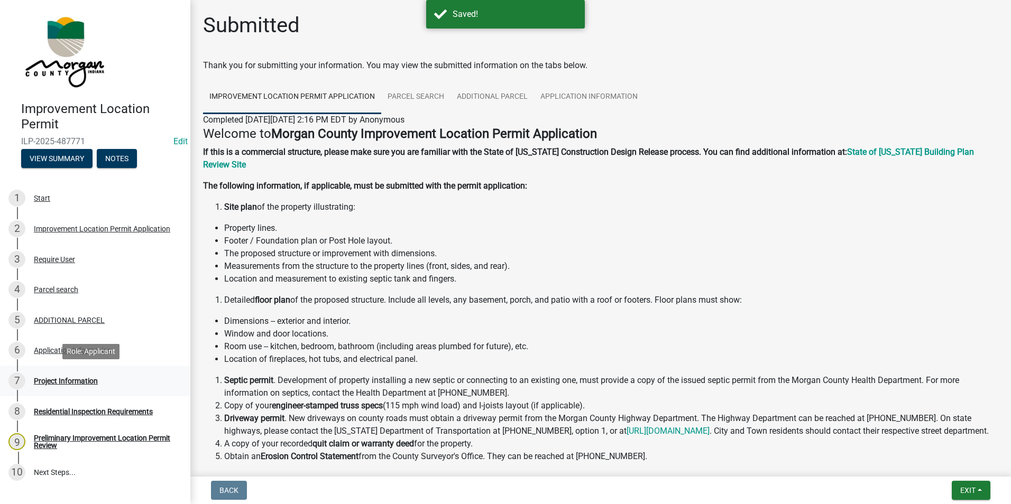
click at [79, 382] on div "Project Information" at bounding box center [66, 381] width 64 height 7
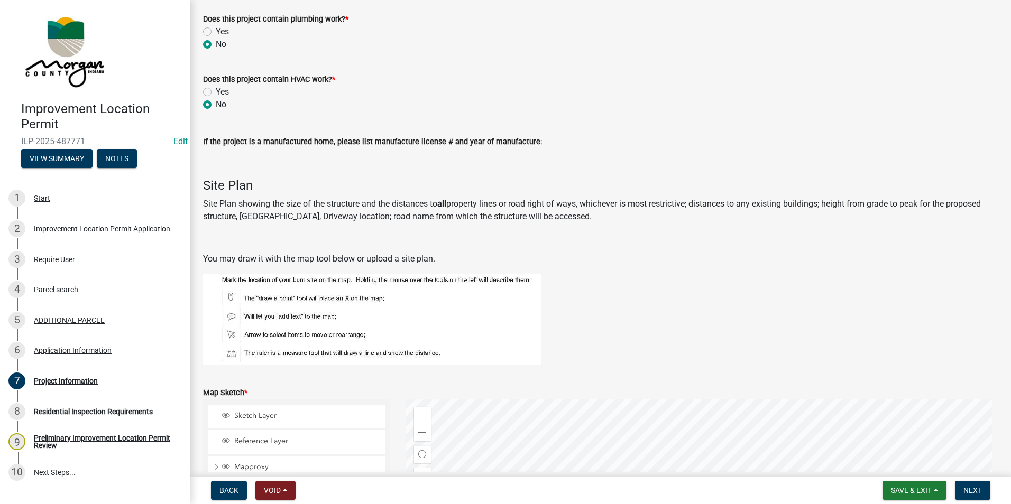
scroll to position [1692, 0]
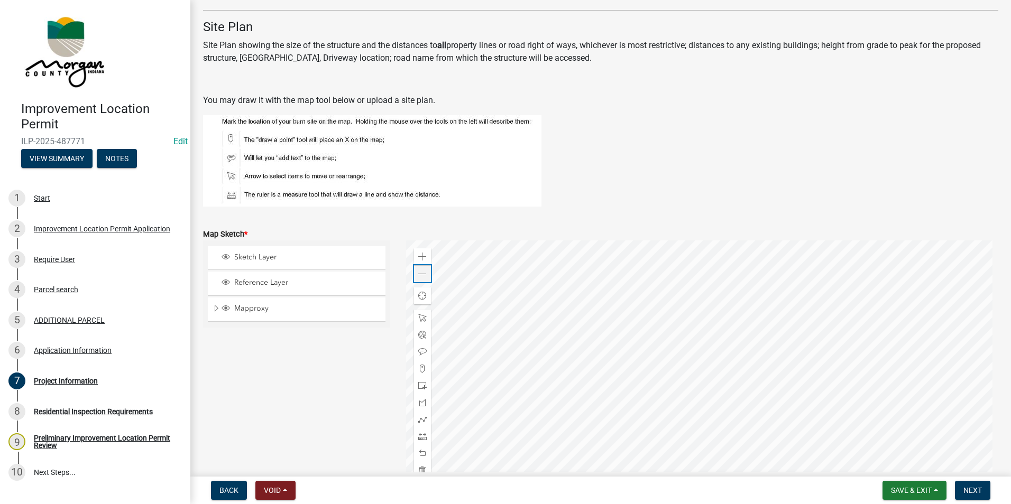
click at [418, 273] on span at bounding box center [422, 274] width 8 height 8
click at [419, 273] on span at bounding box center [422, 274] width 8 height 8
click at [422, 437] on span at bounding box center [422, 437] width 8 height 8
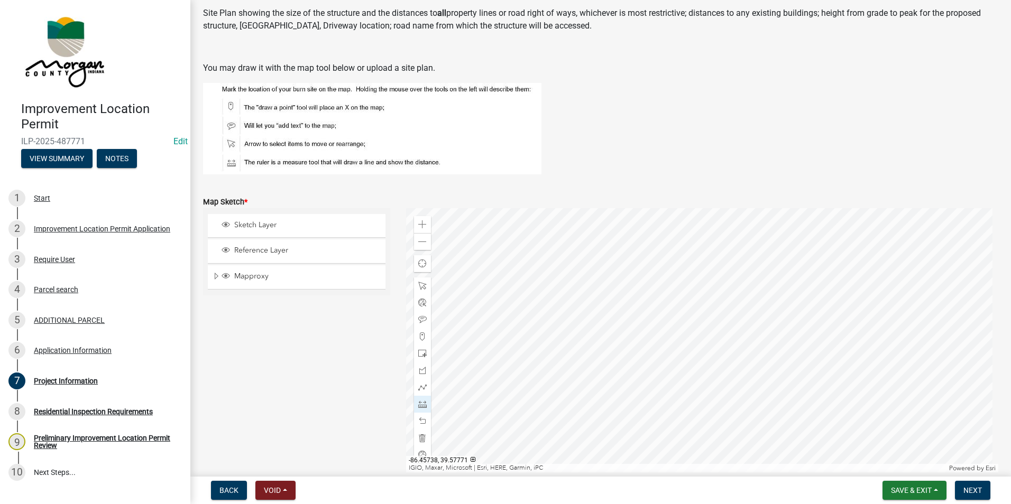
click at [710, 325] on div at bounding box center [702, 340] width 593 height 264
click at [719, 210] on div at bounding box center [702, 340] width 593 height 264
click at [707, 326] on div at bounding box center [702, 340] width 593 height 264
click at [836, 329] on div at bounding box center [702, 340] width 593 height 264
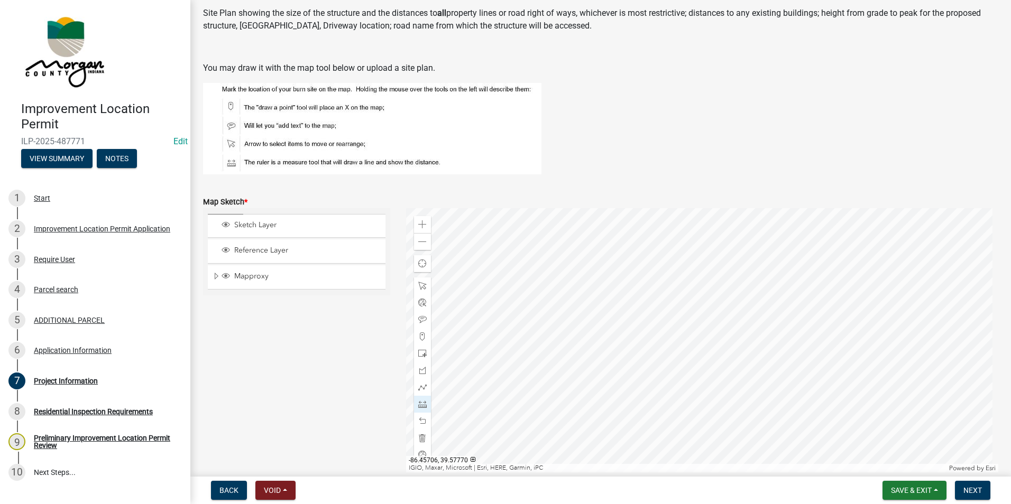
click at [836, 329] on div at bounding box center [702, 340] width 593 height 264
click at [686, 356] on div at bounding box center [702, 340] width 593 height 264
click at [625, 363] on div at bounding box center [702, 340] width 593 height 264
click at [656, 392] on div at bounding box center [702, 340] width 593 height 264
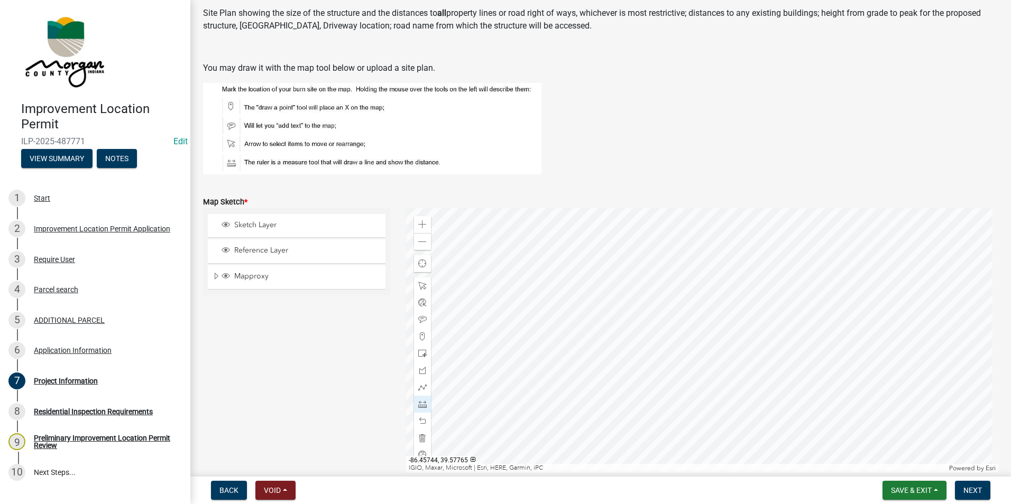
click at [675, 271] on div at bounding box center [702, 340] width 593 height 264
click at [546, 268] on div at bounding box center [702, 340] width 593 height 264
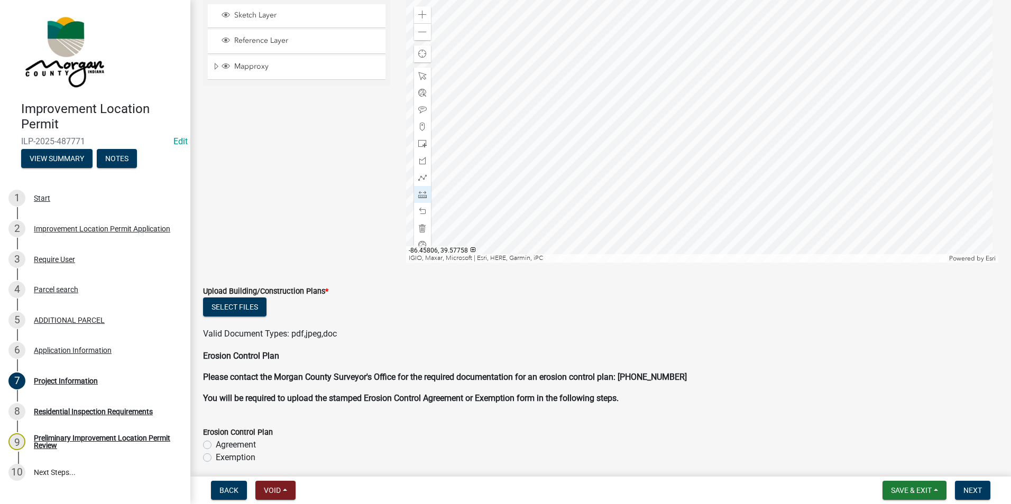
scroll to position [1936, 0]
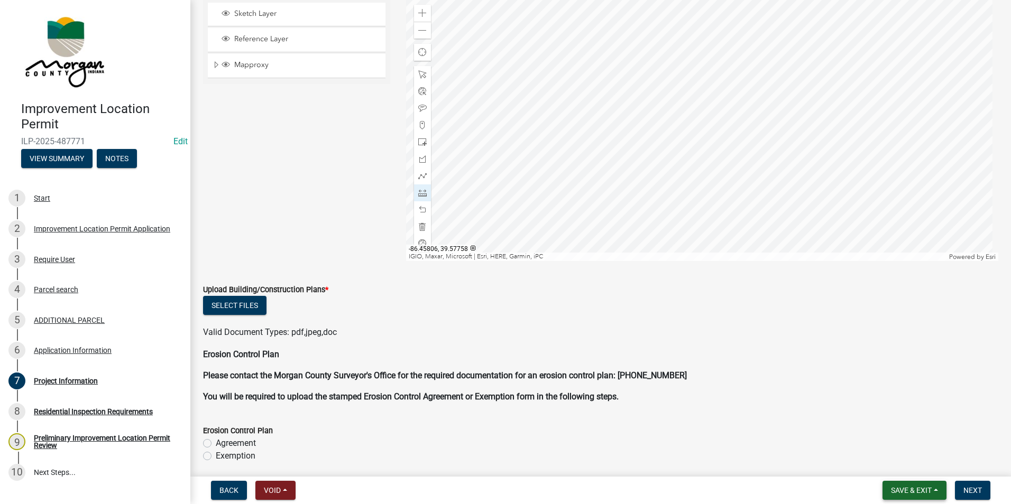
click at [892, 495] on button "Save & Exit" at bounding box center [914, 490] width 64 height 19
click at [881, 436] on button "Save" at bounding box center [904, 437] width 85 height 25
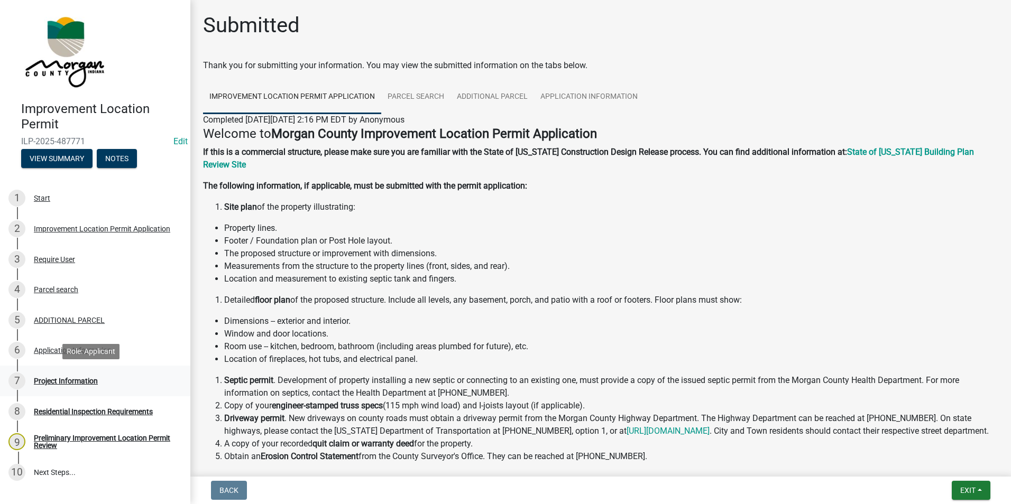
click at [69, 381] on div "Project Information" at bounding box center [66, 381] width 64 height 7
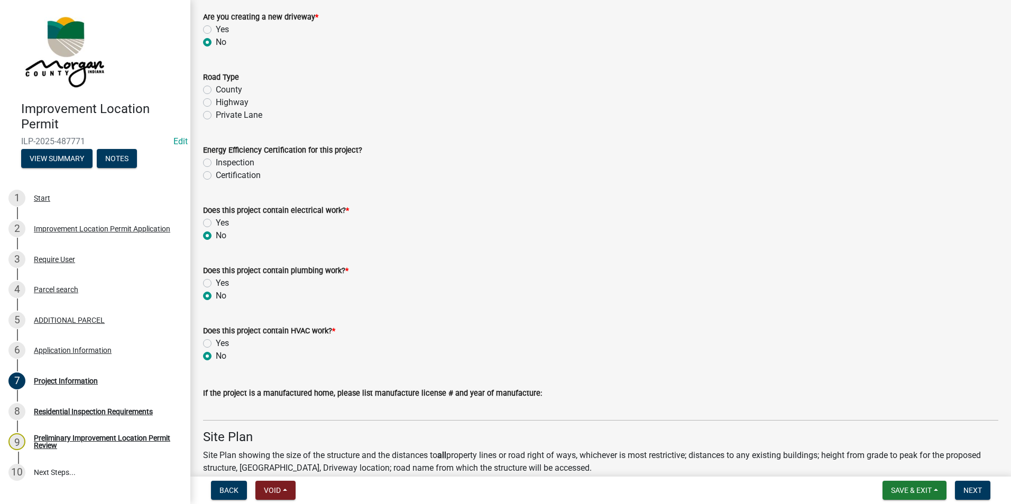
scroll to position [1269, 0]
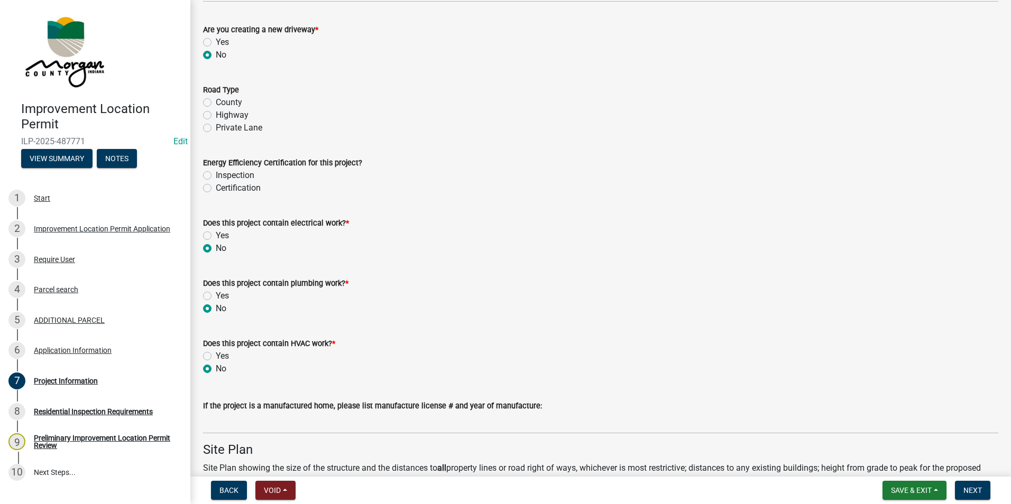
click at [216, 293] on label "Yes" at bounding box center [222, 296] width 13 height 13
click at [216, 293] on input "Yes" at bounding box center [219, 293] width 7 height 7
radio input "true"
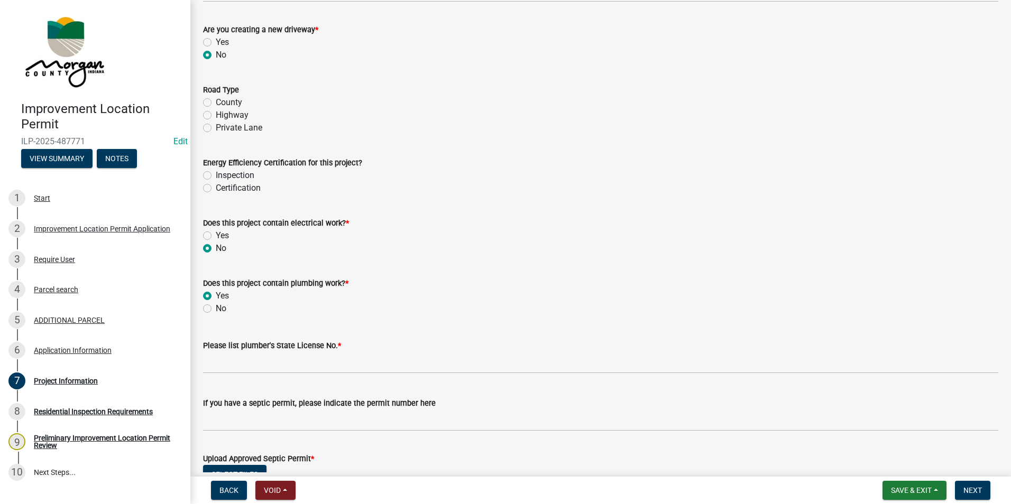
click at [216, 309] on label "No" at bounding box center [221, 308] width 11 height 13
click at [216, 309] on input "No" at bounding box center [219, 305] width 7 height 7
radio input "true"
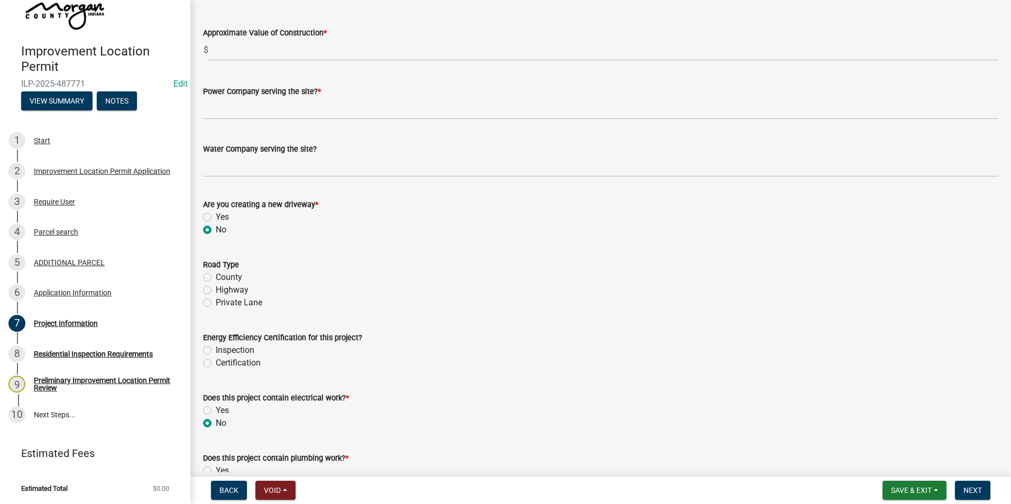
scroll to position [1057, 0]
